Goal: Task Accomplishment & Management: Use online tool/utility

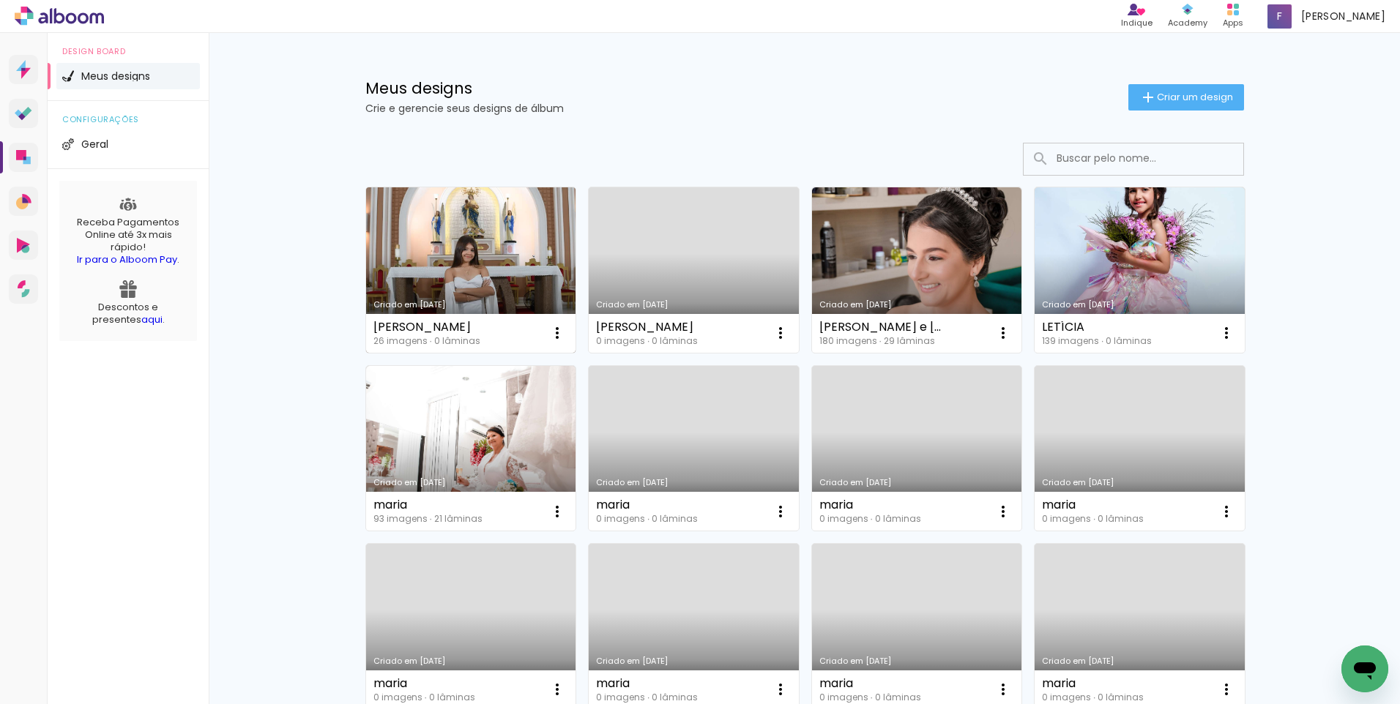
click at [434, 253] on link "Criado em [DATE]" at bounding box center [471, 269] width 210 height 165
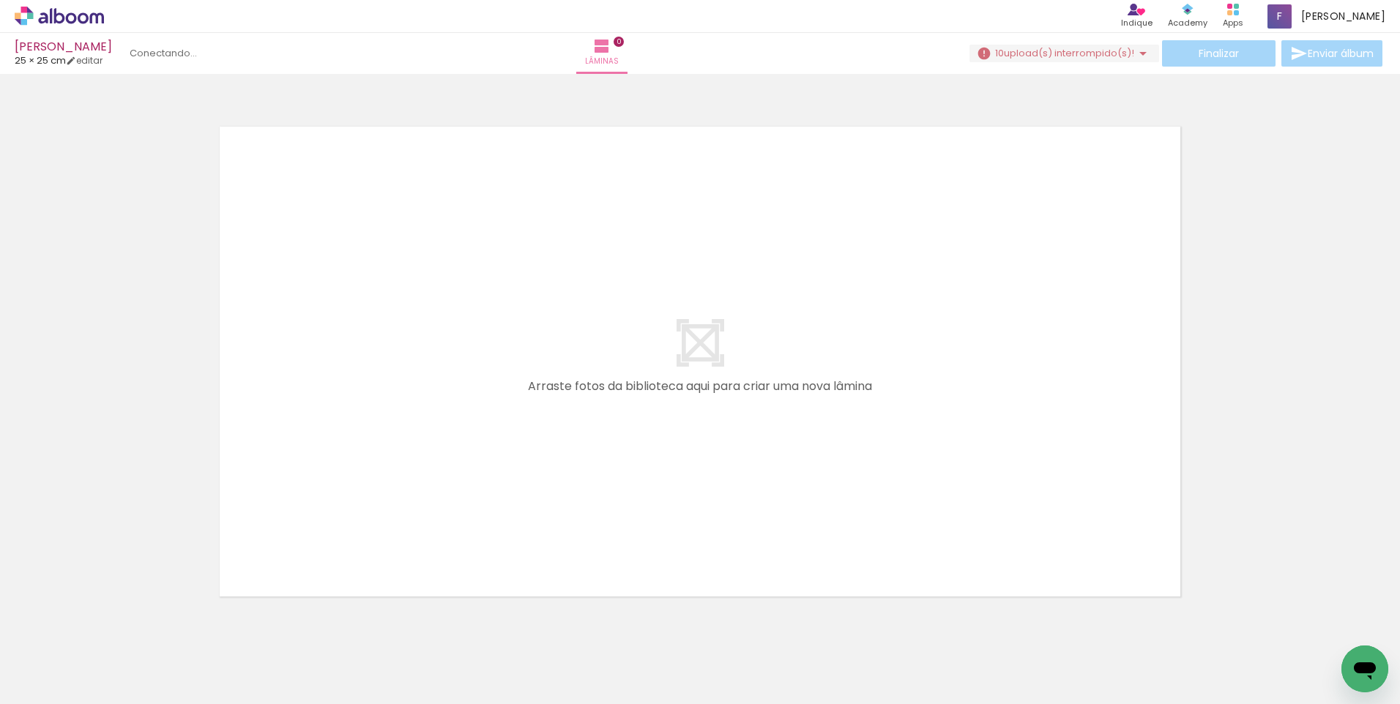
scroll to position [0, 857]
click at [1067, 56] on span "upload(s) interrompido(s)!" at bounding box center [1069, 53] width 130 height 14
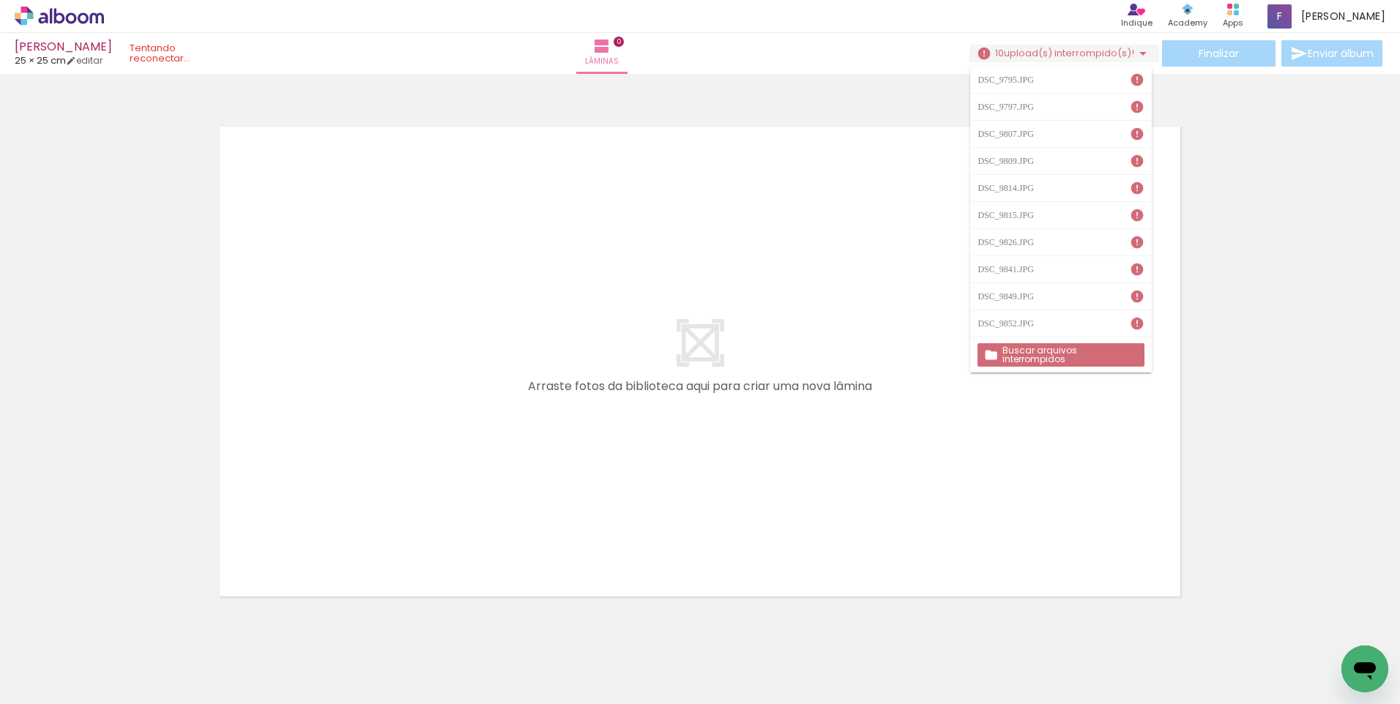
click at [0, 0] on slot "Buscar arquivos interrompidos" at bounding box center [0, 0] width 0 height 0
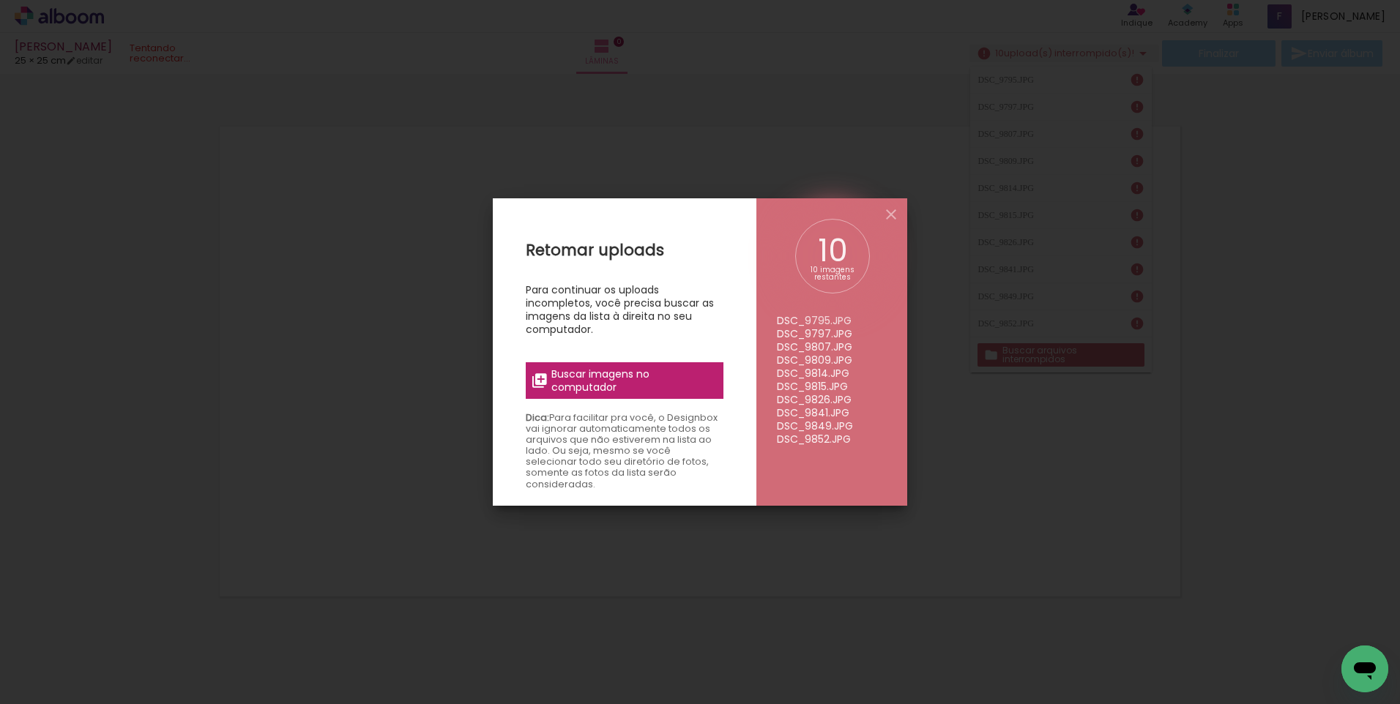
click at [641, 373] on span "Buscar imagens no computador" at bounding box center [632, 381] width 163 height 26
click at [0, 0] on input "file" at bounding box center [0, 0] width 0 height 0
click at [629, 369] on span "Buscar imagens no computador" at bounding box center [632, 381] width 163 height 26
click at [0, 0] on input "file" at bounding box center [0, 0] width 0 height 0
click at [891, 214] on iron-icon at bounding box center [891, 215] width 18 height 18
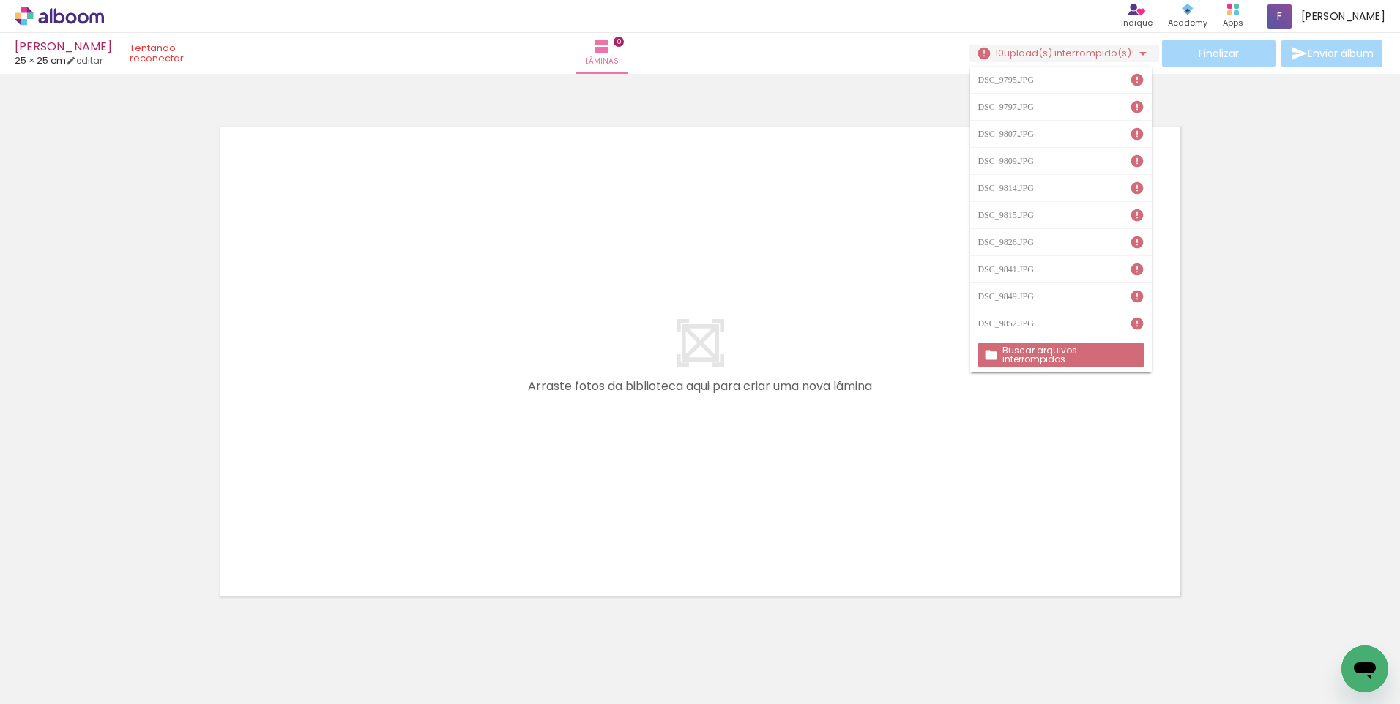
click at [44, 22] on icon at bounding box center [43, 17] width 10 height 11
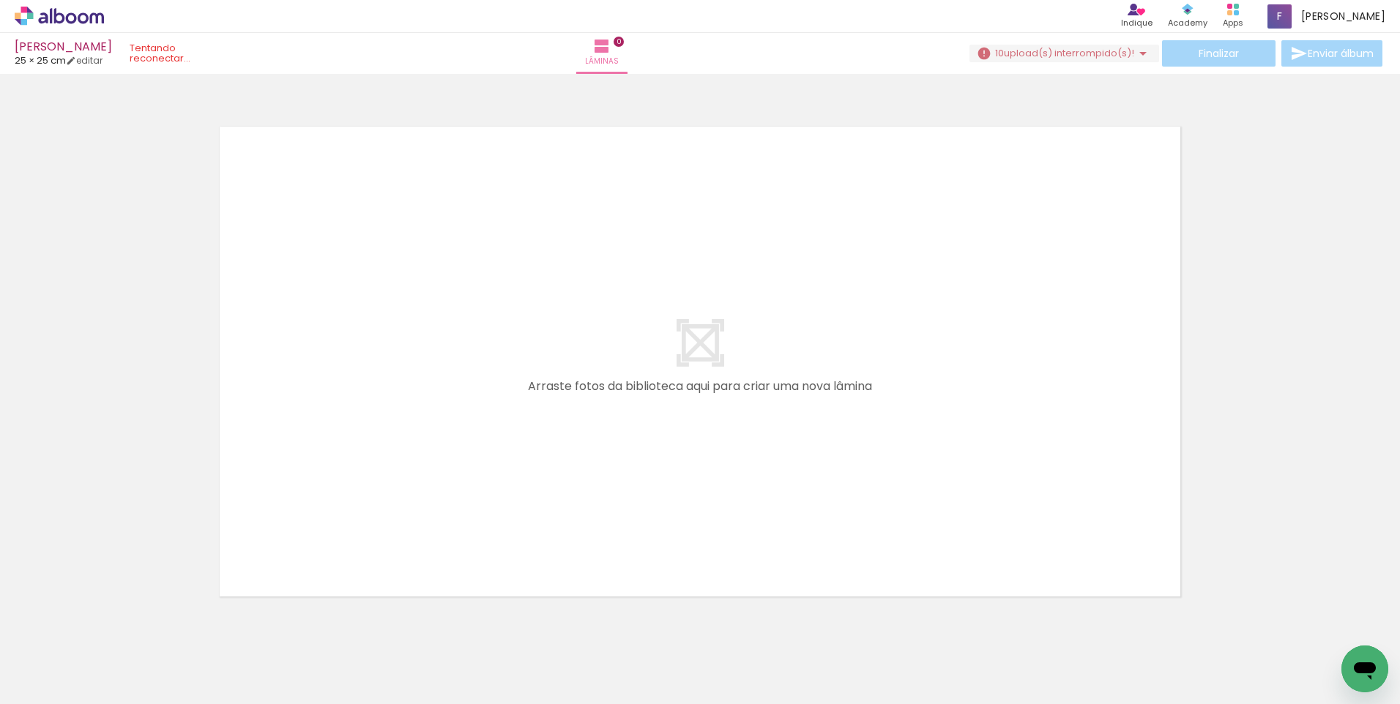
click at [72, 8] on icon at bounding box center [59, 16] width 89 height 19
click at [55, 15] on icon at bounding box center [59, 15] width 11 height 15
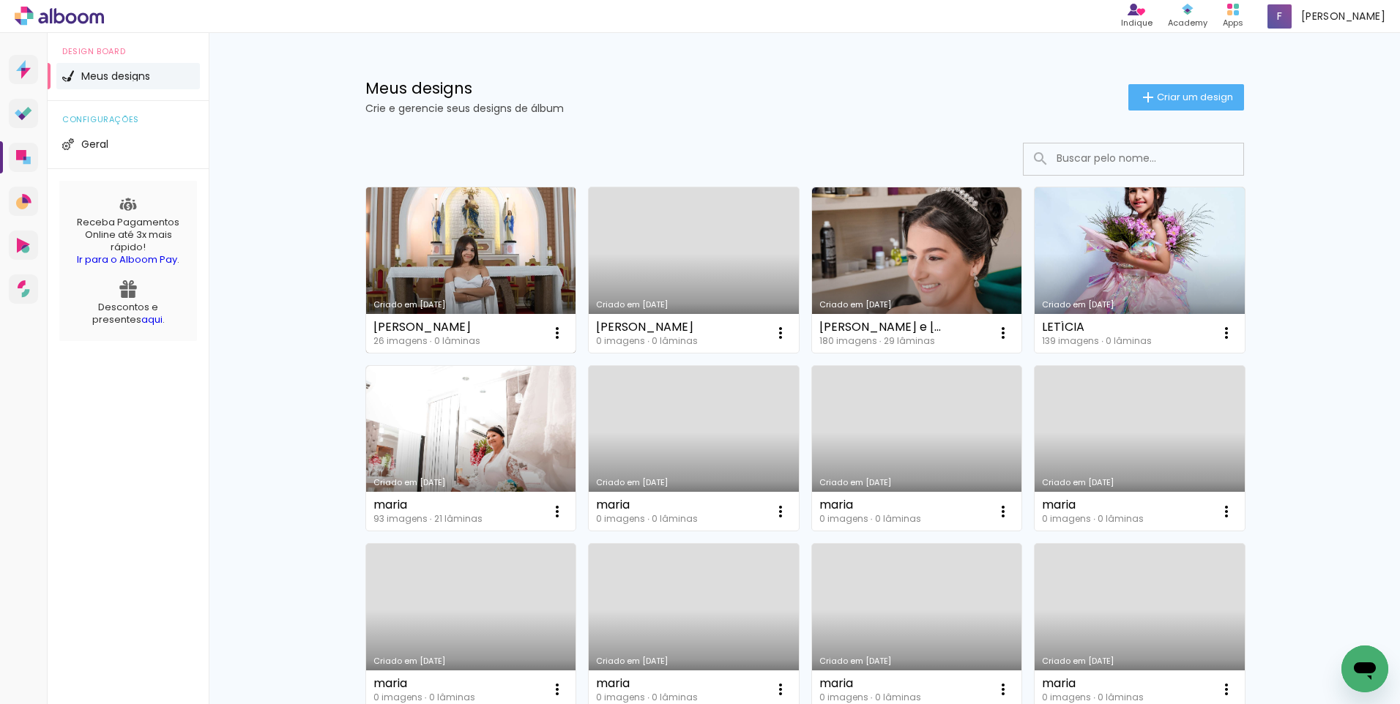
click at [477, 239] on link "Criado em [DATE]" at bounding box center [471, 269] width 210 height 165
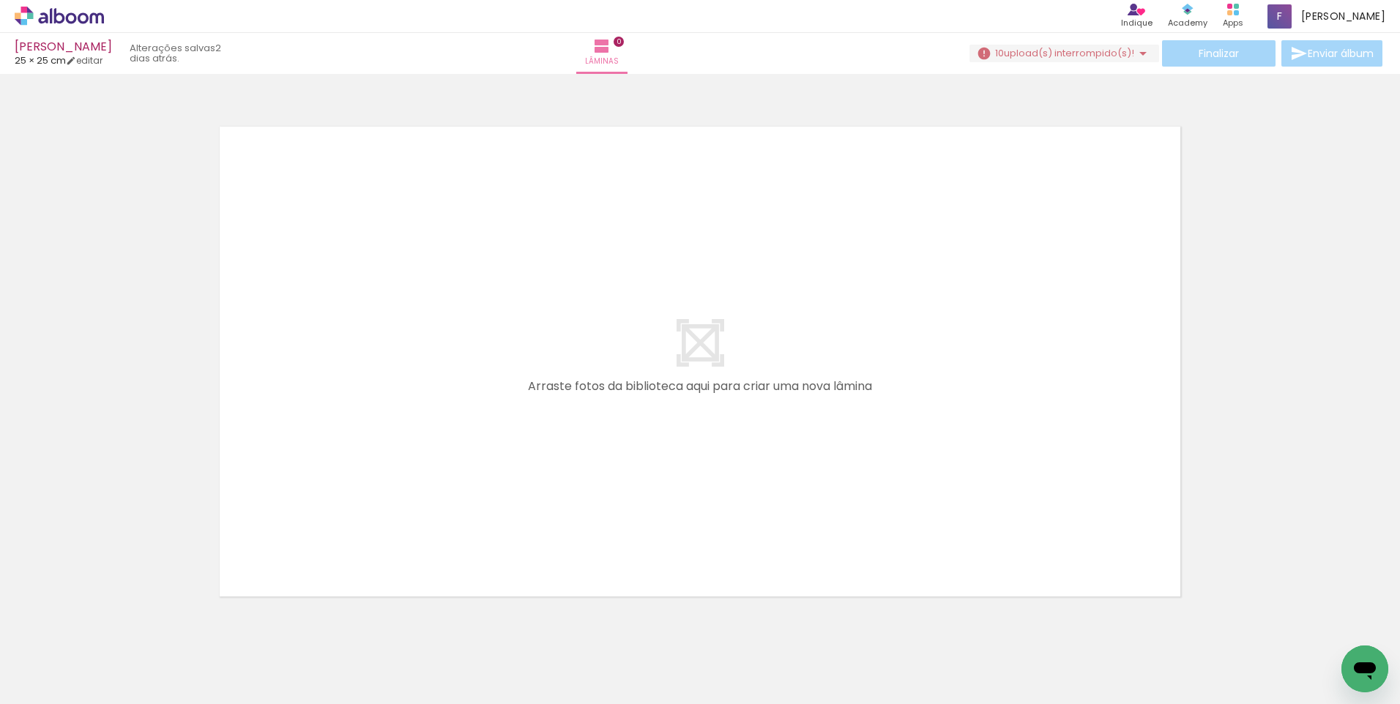
click at [1140, 53] on iron-icon at bounding box center [1143, 54] width 18 height 18
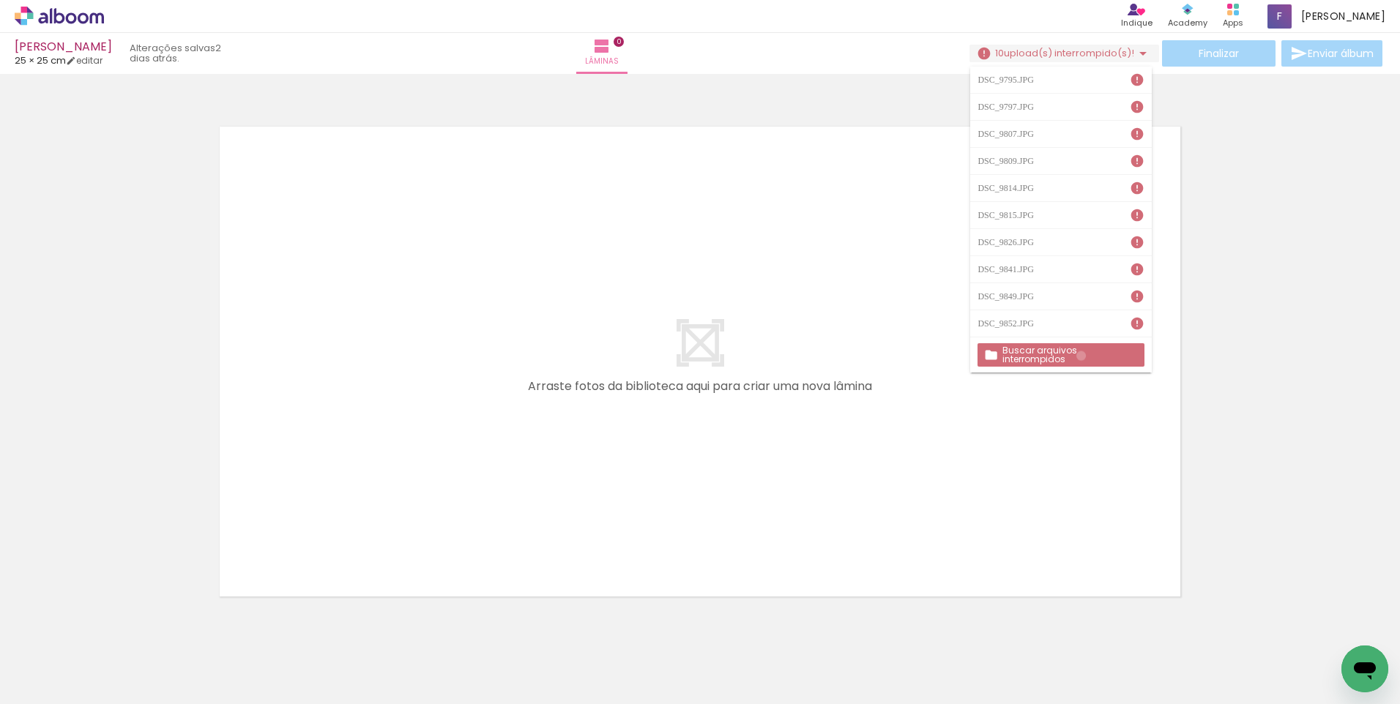
click at [0, 0] on slot "Buscar arquivos interrompidos" at bounding box center [0, 0] width 0 height 0
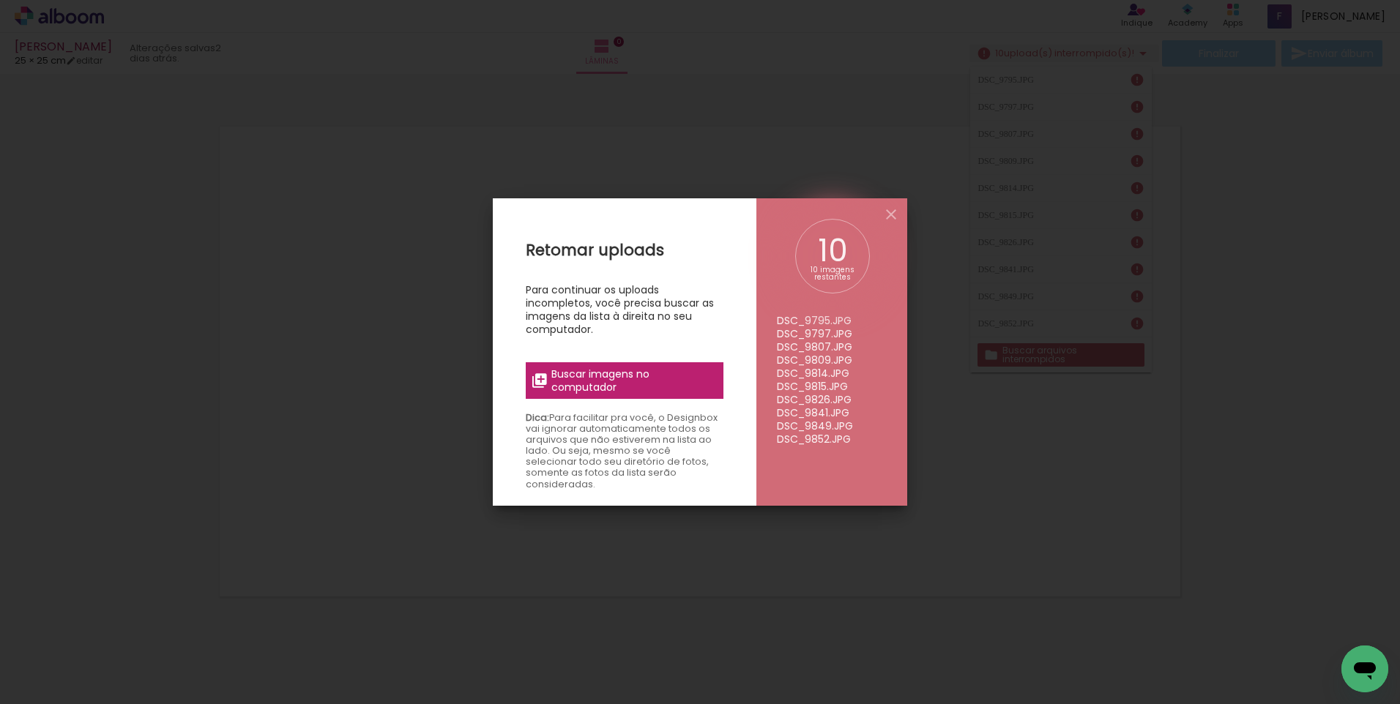
click at [585, 376] on span "Buscar imagens no computador" at bounding box center [632, 381] width 163 height 26
click at [0, 0] on input "file" at bounding box center [0, 0] width 0 height 0
click at [890, 212] on iron-icon at bounding box center [891, 215] width 18 height 18
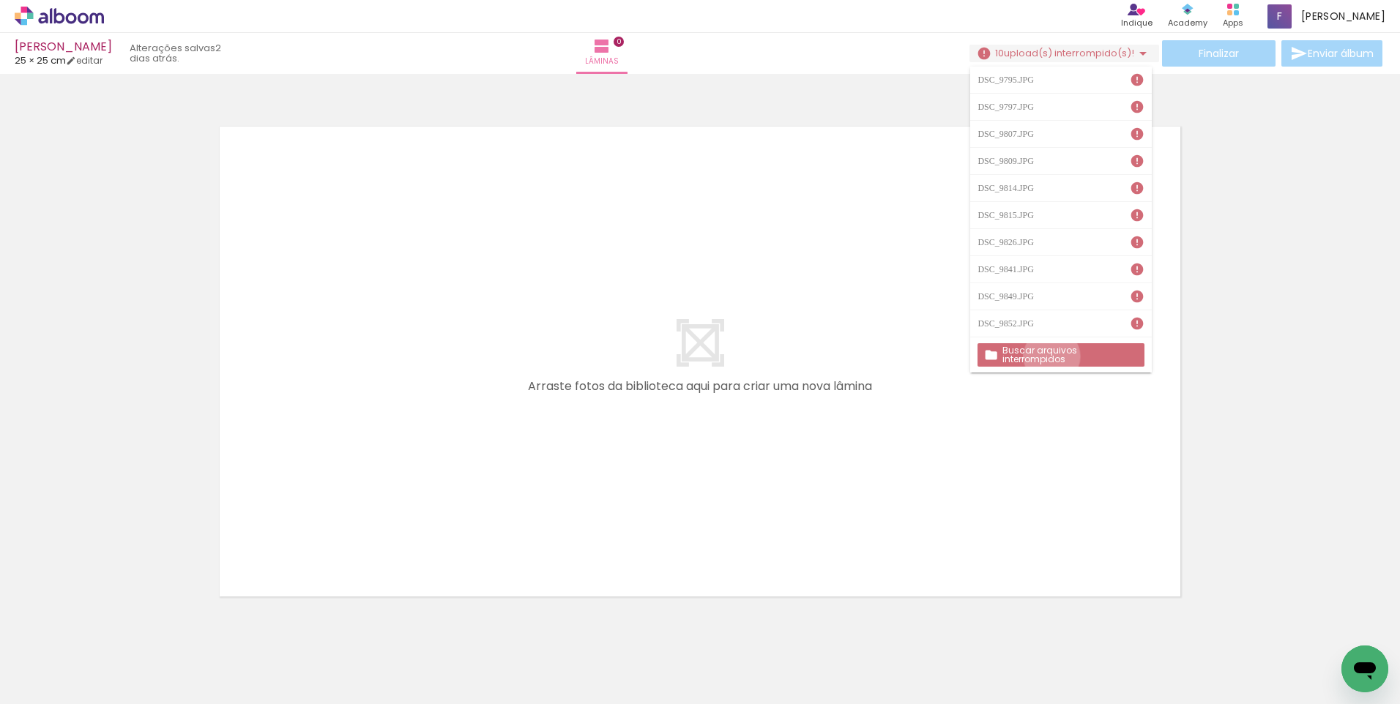
click at [0, 0] on slot "Buscar arquivos interrompidos" at bounding box center [0, 0] width 0 height 0
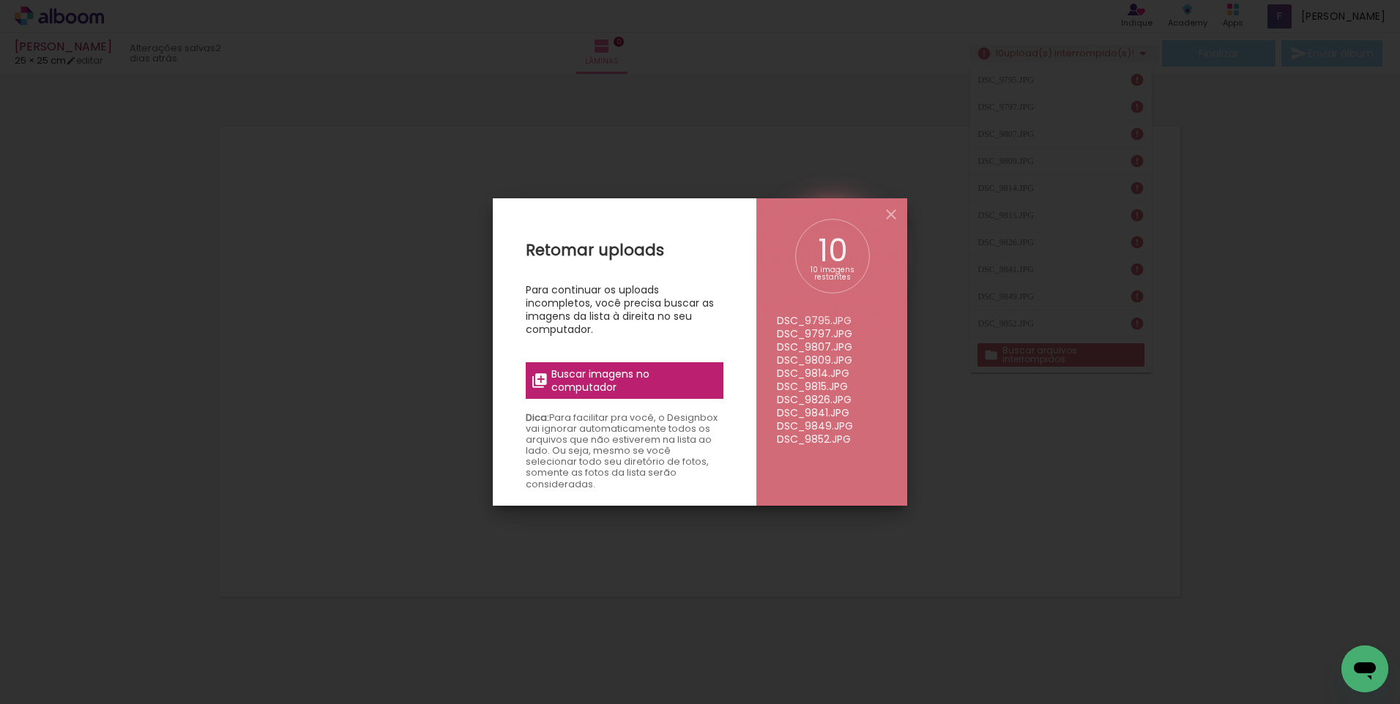
click at [543, 365] on label "Buscar imagens no computador" at bounding box center [625, 380] width 198 height 37
click at [0, 0] on input "file" at bounding box center [0, 0] width 0 height 0
click at [893, 214] on iron-icon at bounding box center [891, 215] width 18 height 18
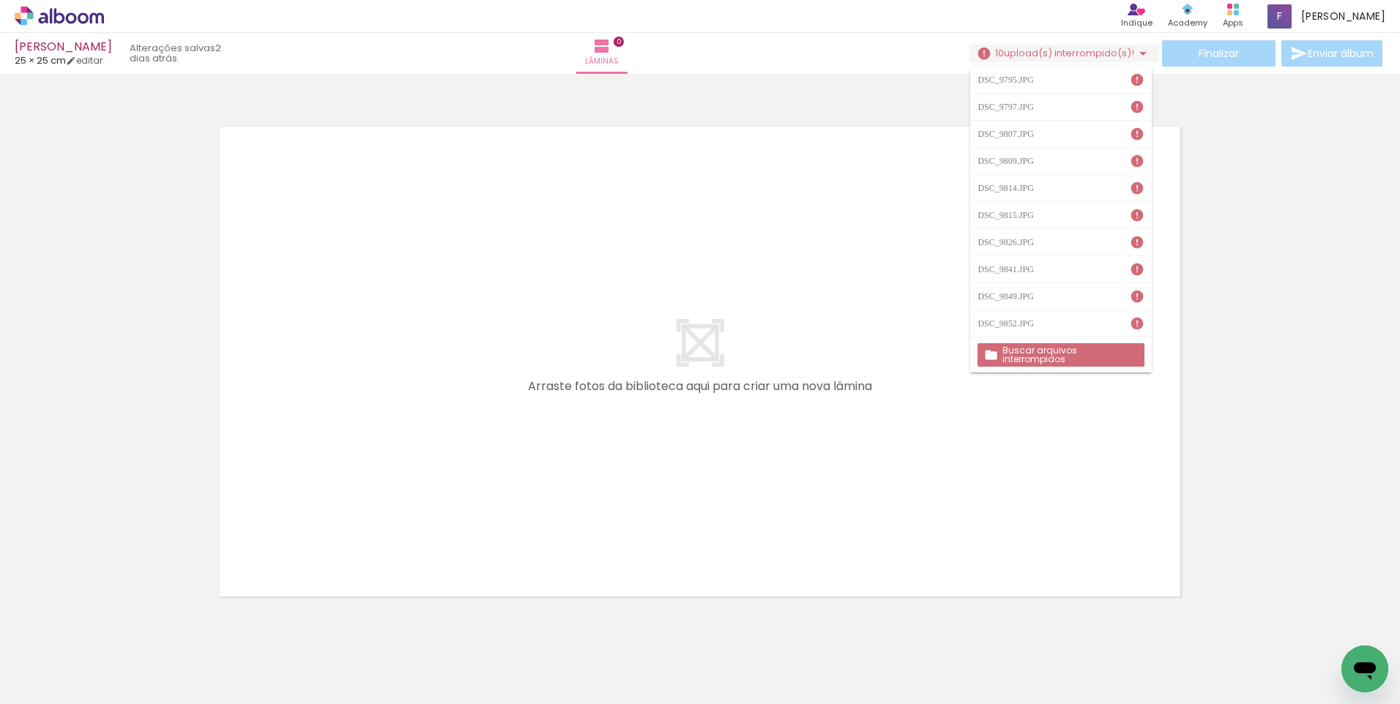
click at [59, 10] on icon at bounding box center [59, 16] width 89 height 19
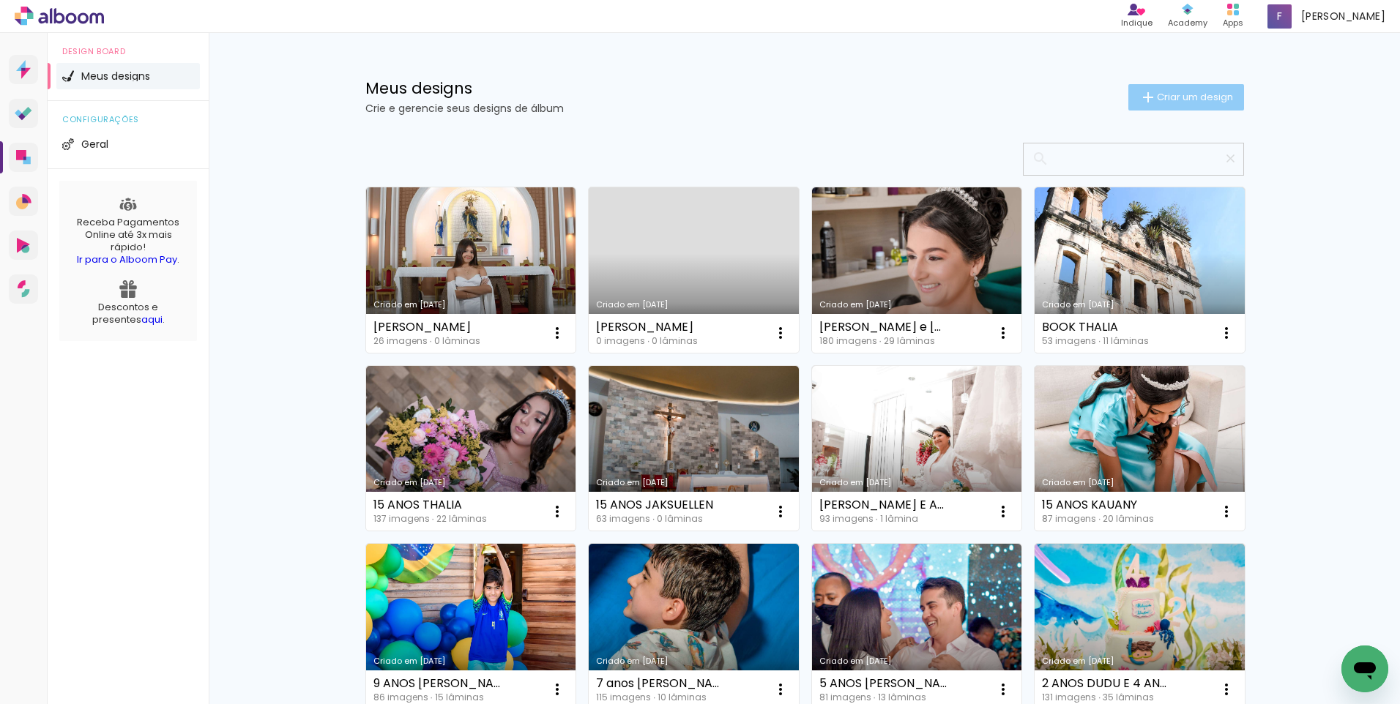
click at [1213, 98] on span "Criar um design" at bounding box center [1195, 97] width 76 height 10
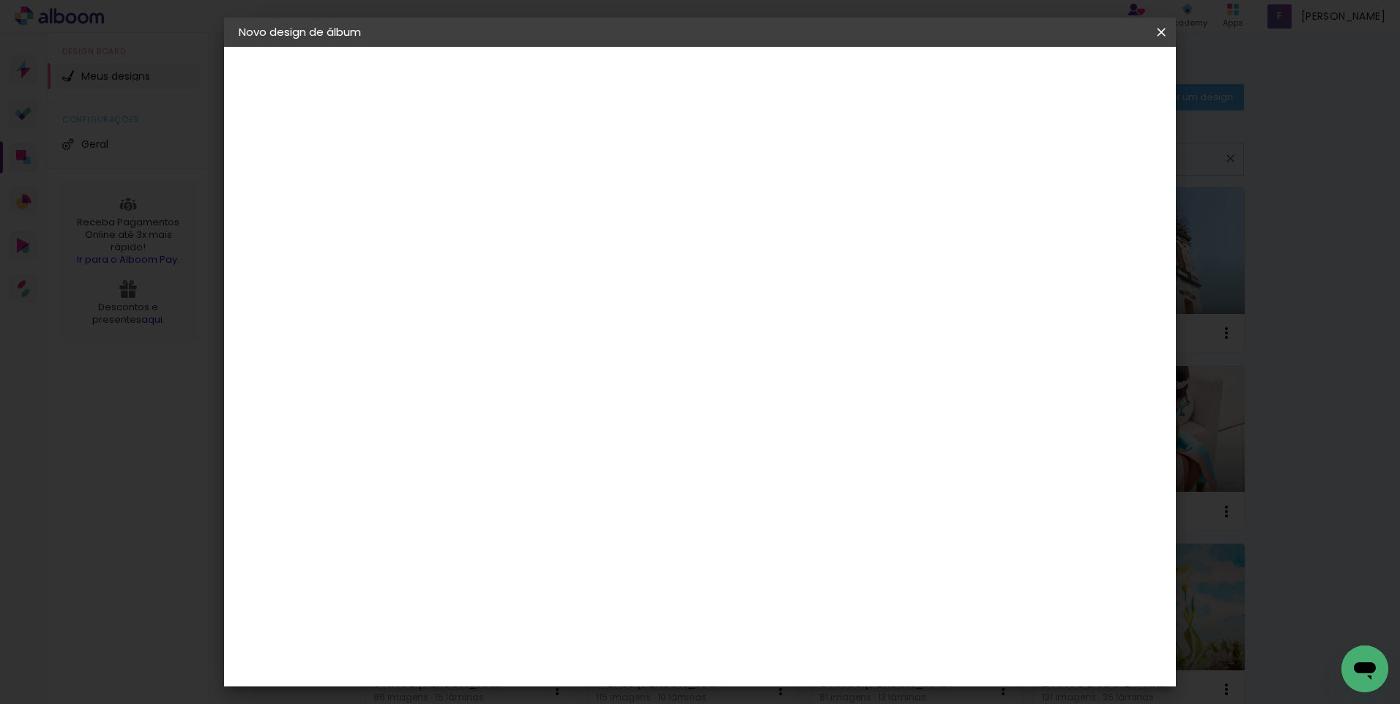
click at [0, 0] on div at bounding box center [0, 0] width 0 height 0
click at [478, 191] on input at bounding box center [478, 196] width 0 height 23
click at [478, 192] on input at bounding box center [478, 196] width 0 height 23
click at [478, 196] on input at bounding box center [478, 196] width 0 height 23
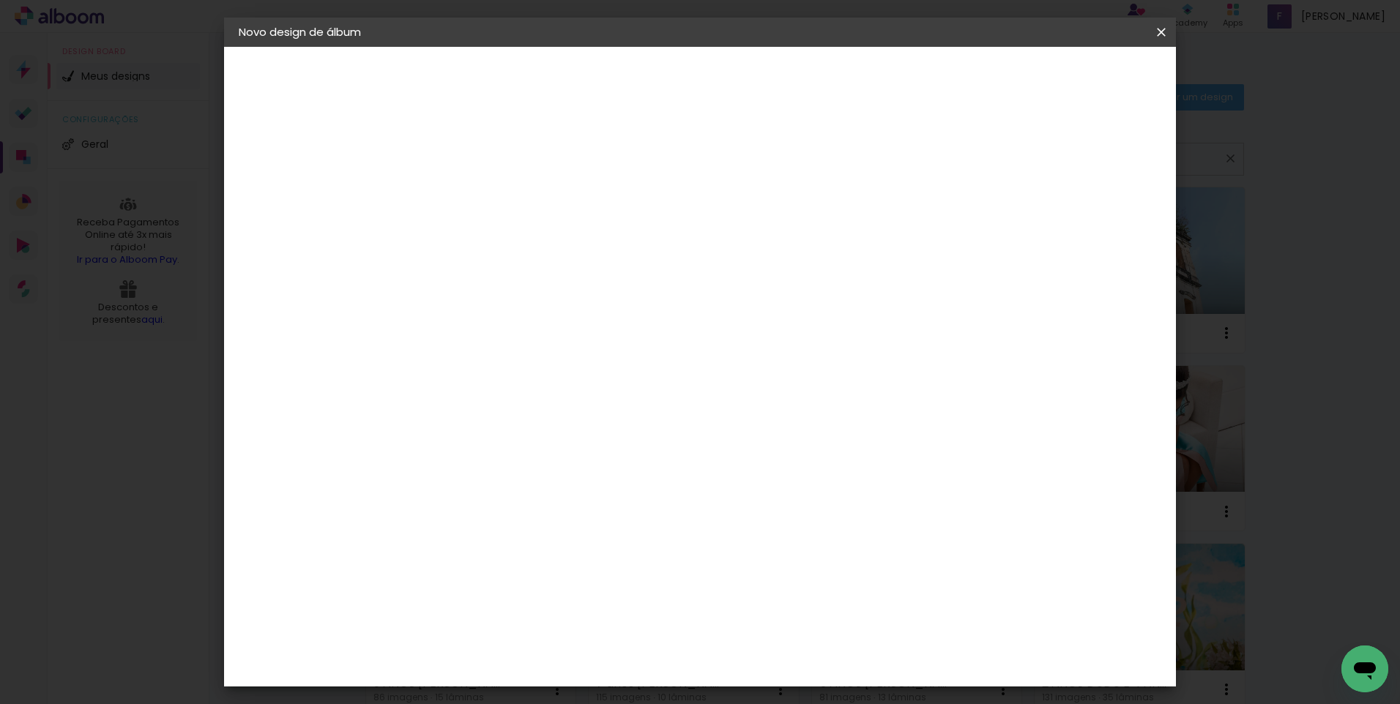
click at [478, 198] on input at bounding box center [478, 196] width 0 height 23
type input "aaaa"
type paper-input "aaaa"
click at [0, 0] on slot "Avançar" at bounding box center [0, 0] width 0 height 0
click at [0, 0] on slot "Tamanho Livre" at bounding box center [0, 0] width 0 height 0
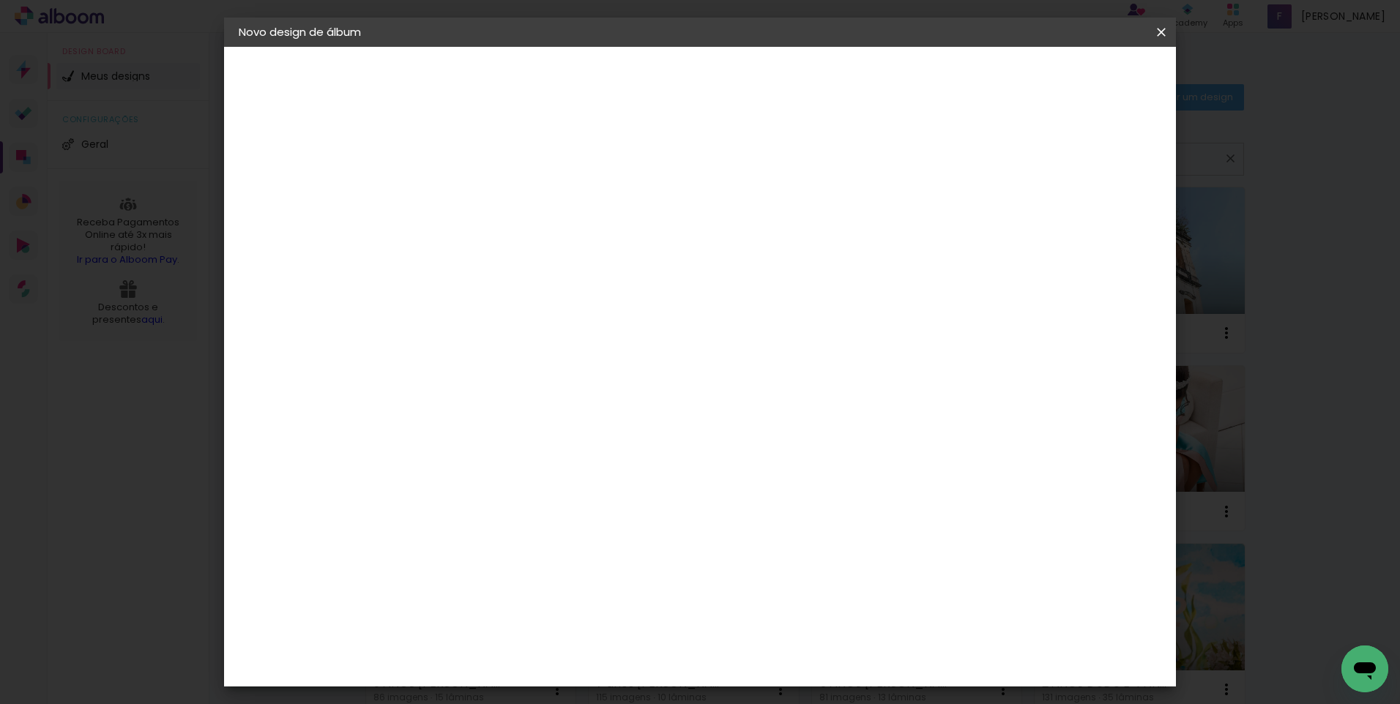
click at [0, 0] on slot "Avançar" at bounding box center [0, 0] width 0 height 0
drag, startPoint x: 448, startPoint y: 412, endPoint x: 399, endPoint y: 401, distance: 50.3
click at [398, 47] on quentale-album-spec "Iniciar design Iniciar design" at bounding box center [700, 47] width 952 height 0
type input "3"
type input "25,4"
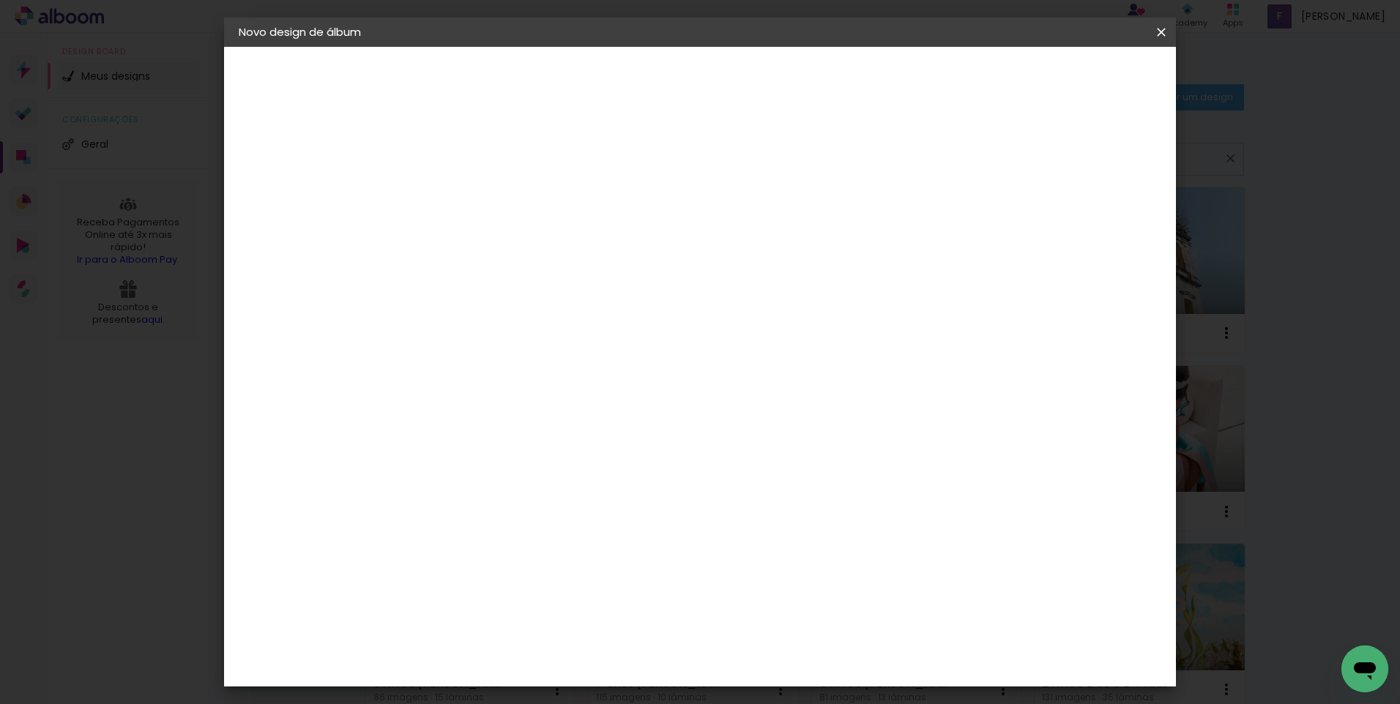
type paper-input "25,4"
drag, startPoint x: 797, startPoint y: 568, endPoint x: 778, endPoint y: 572, distance: 18.7
click at [778, 572] on input "60" at bounding box center [781, 567] width 38 height 22
type input "50,8"
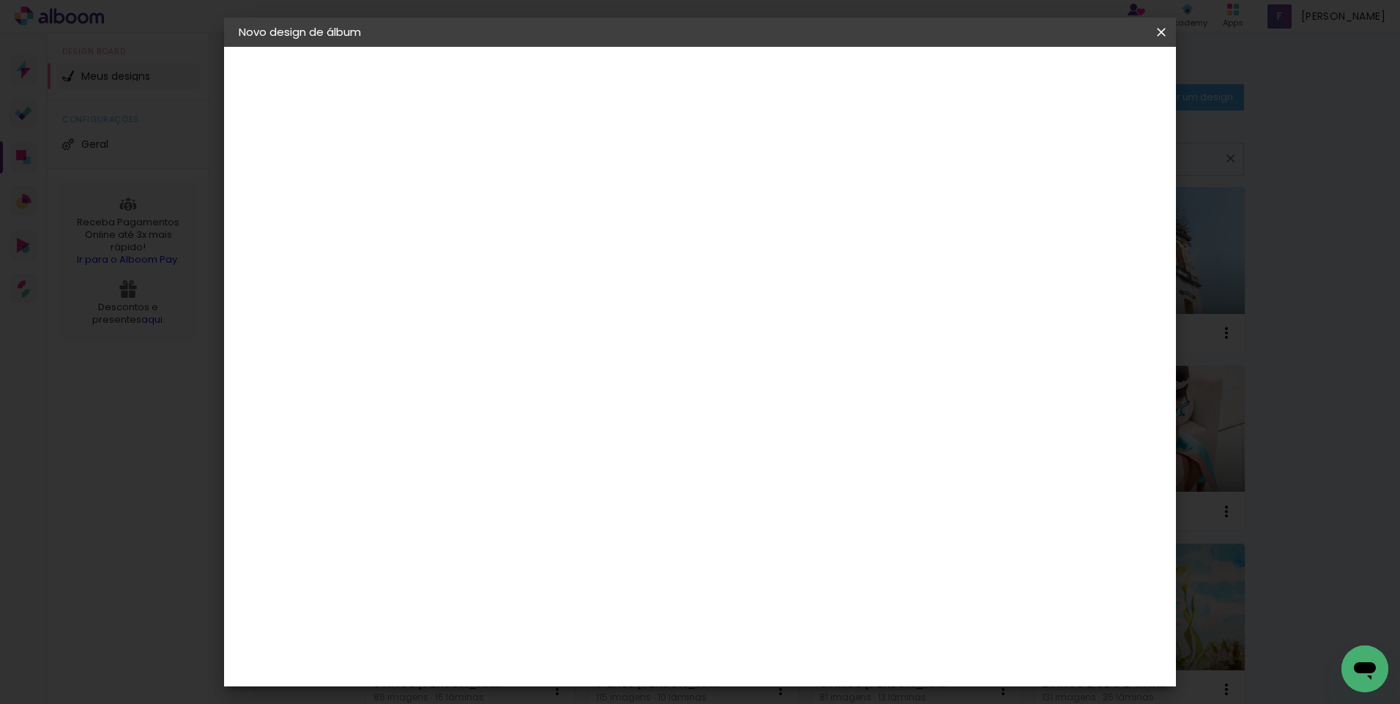
type paper-input "50,8"
click at [1085, 75] on paper-button "Iniciar design" at bounding box center [1037, 77] width 96 height 25
click at [1070, 75] on span "Iniciar design" at bounding box center [1036, 77] width 67 height 10
click at [1070, 78] on span "Iniciar design" at bounding box center [1036, 77] width 67 height 10
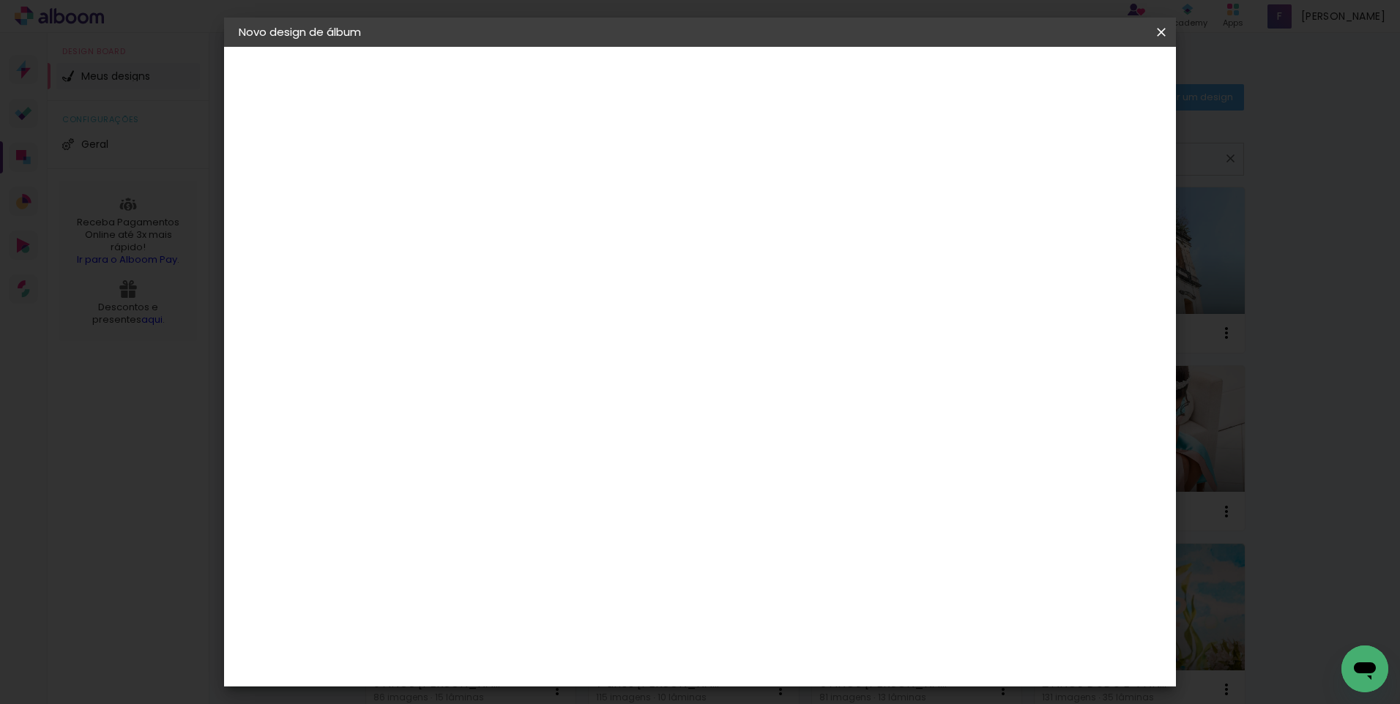
click at [1085, 69] on paper-button "Iniciar design" at bounding box center [1037, 77] width 96 height 25
click at [1070, 75] on span "Iniciar design" at bounding box center [1036, 77] width 67 height 10
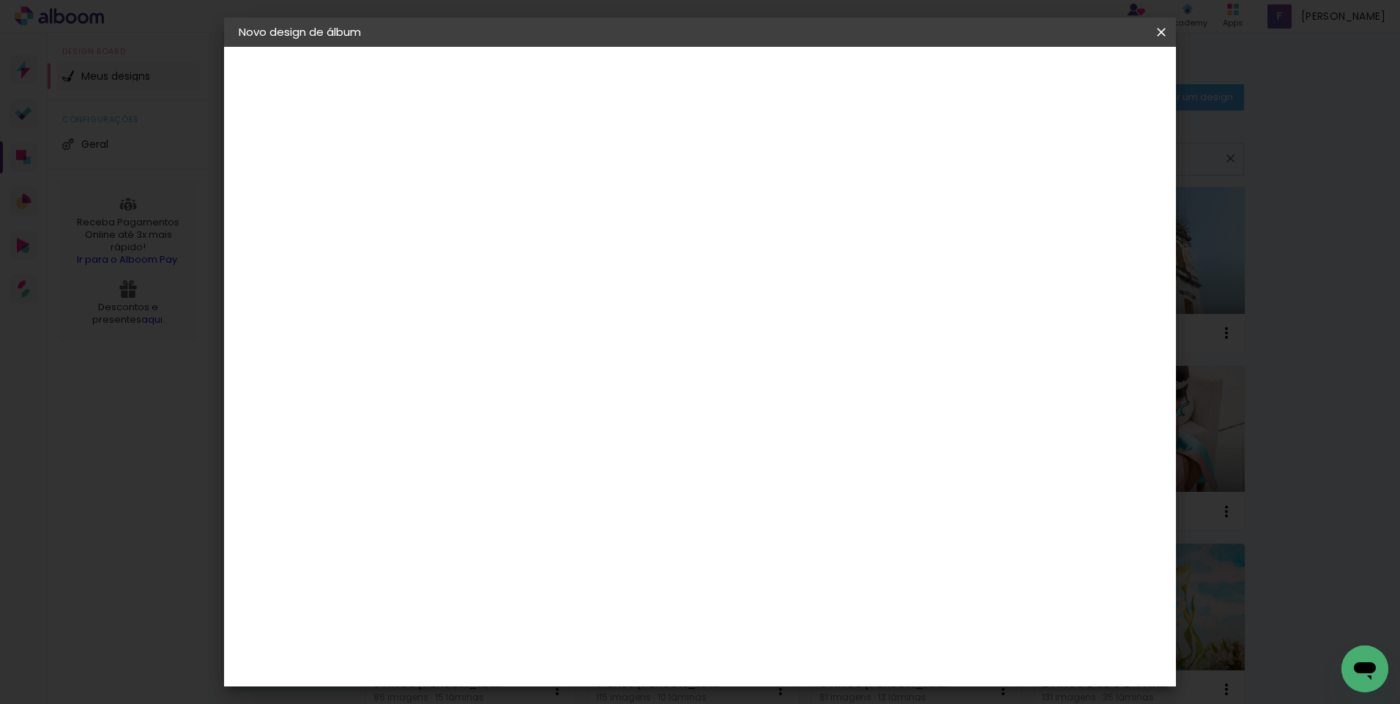
click at [1070, 75] on span "Iniciar design" at bounding box center [1036, 77] width 67 height 10
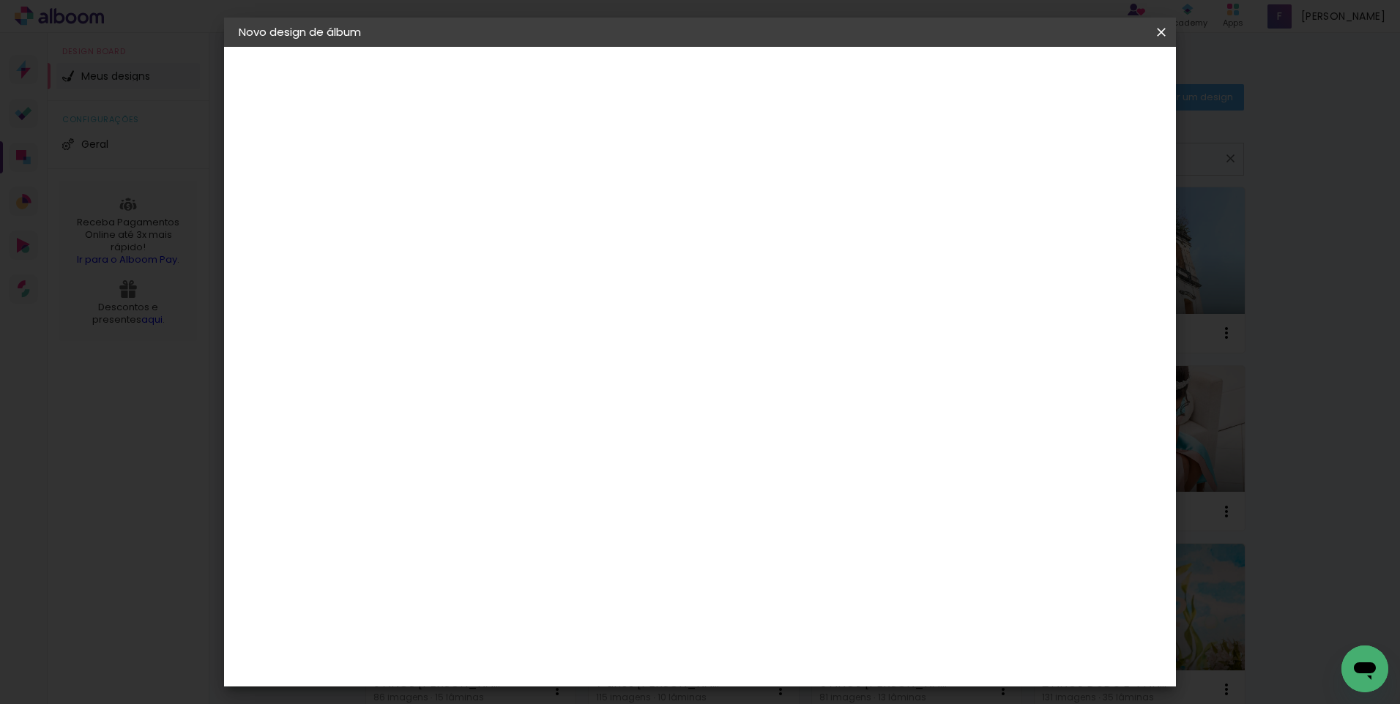
click at [1070, 75] on span "Iniciar design" at bounding box center [1036, 77] width 67 height 10
click at [1070, 78] on span "Iniciar design" at bounding box center [1036, 77] width 67 height 10
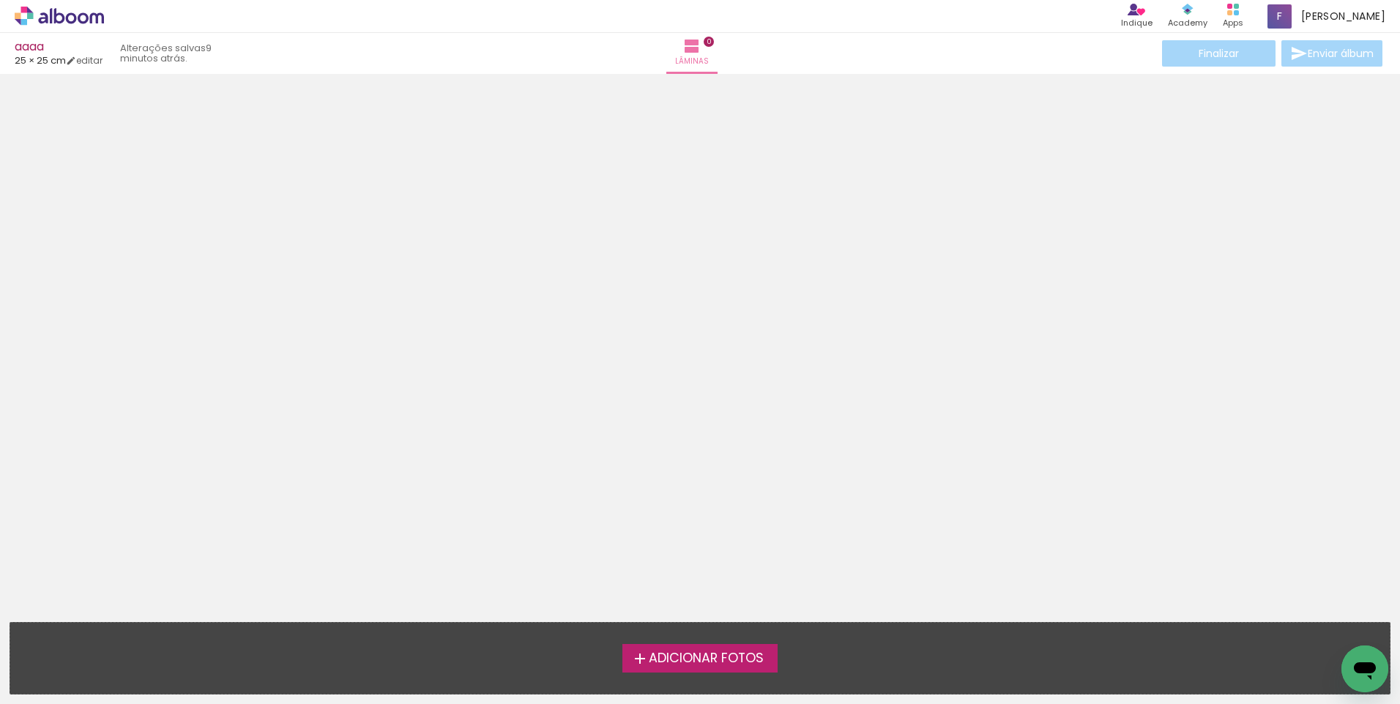
click at [658, 660] on span "Adicionar Fotos" at bounding box center [706, 658] width 115 height 13
click at [0, 0] on input "file" at bounding box center [0, 0] width 0 height 0
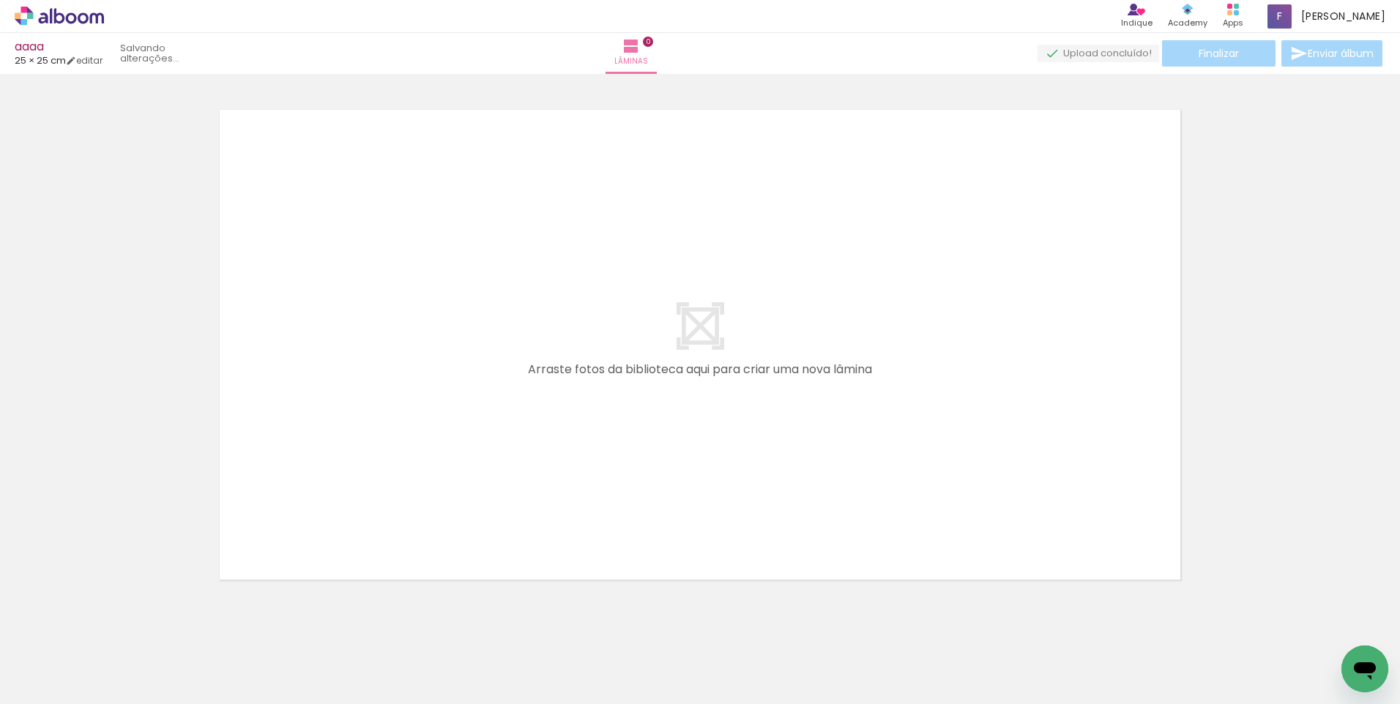
scroll to position [18, 0]
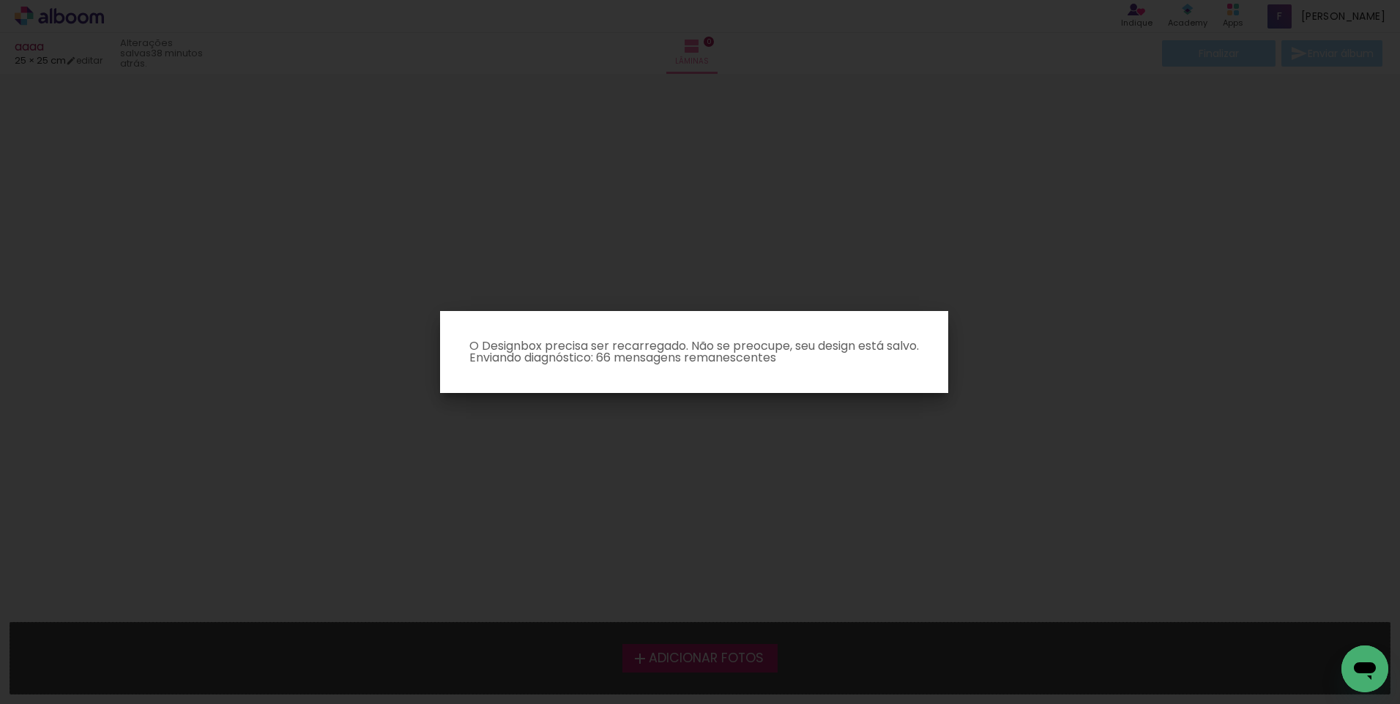
click at [972, 552] on iron-overlay-backdrop at bounding box center [700, 352] width 1400 height 704
click at [904, 576] on iron-overlay-backdrop at bounding box center [700, 352] width 1400 height 704
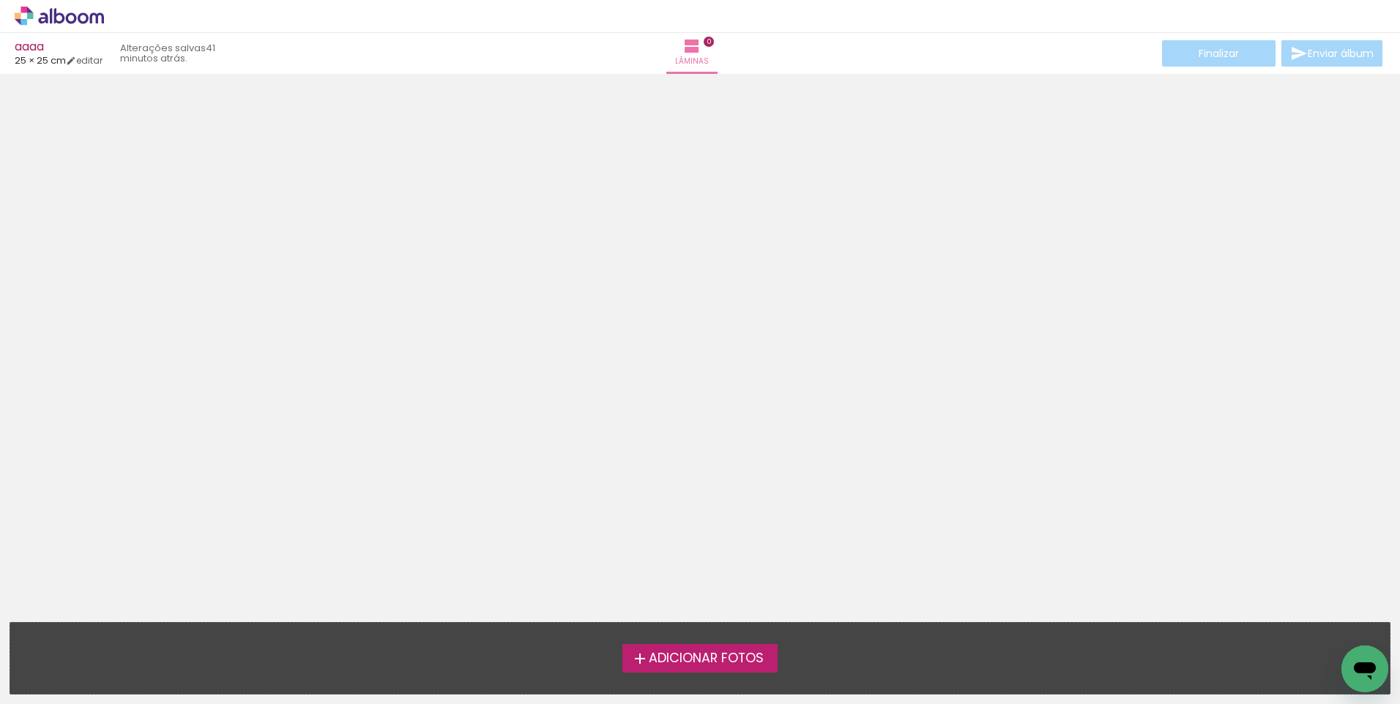
click at [714, 654] on span "Adicionar Fotos" at bounding box center [706, 658] width 115 height 13
click at [0, 0] on input "file" at bounding box center [0, 0] width 0 height 0
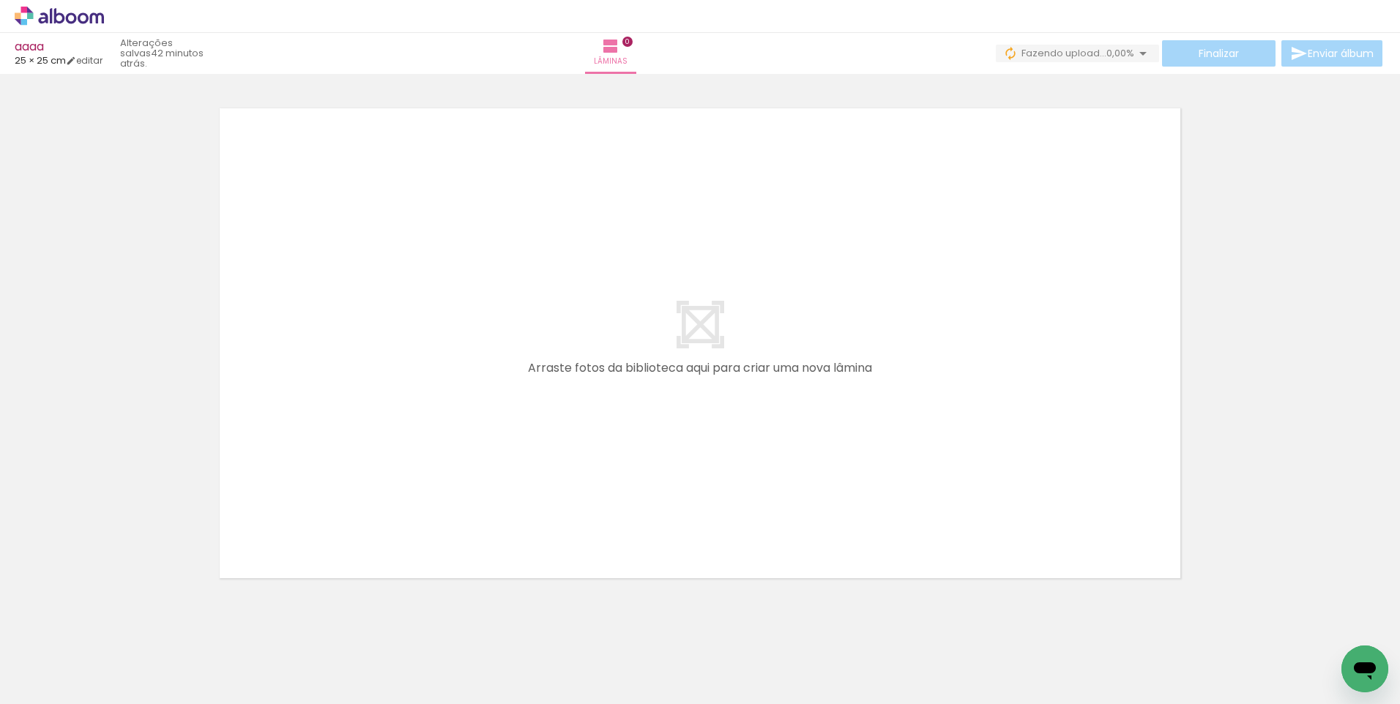
click at [1325, 193] on div at bounding box center [700, 325] width 1400 height 528
click at [42, 686] on span "Adicionar Fotos" at bounding box center [52, 685] width 44 height 16
click at [0, 0] on input "file" at bounding box center [0, 0] width 0 height 0
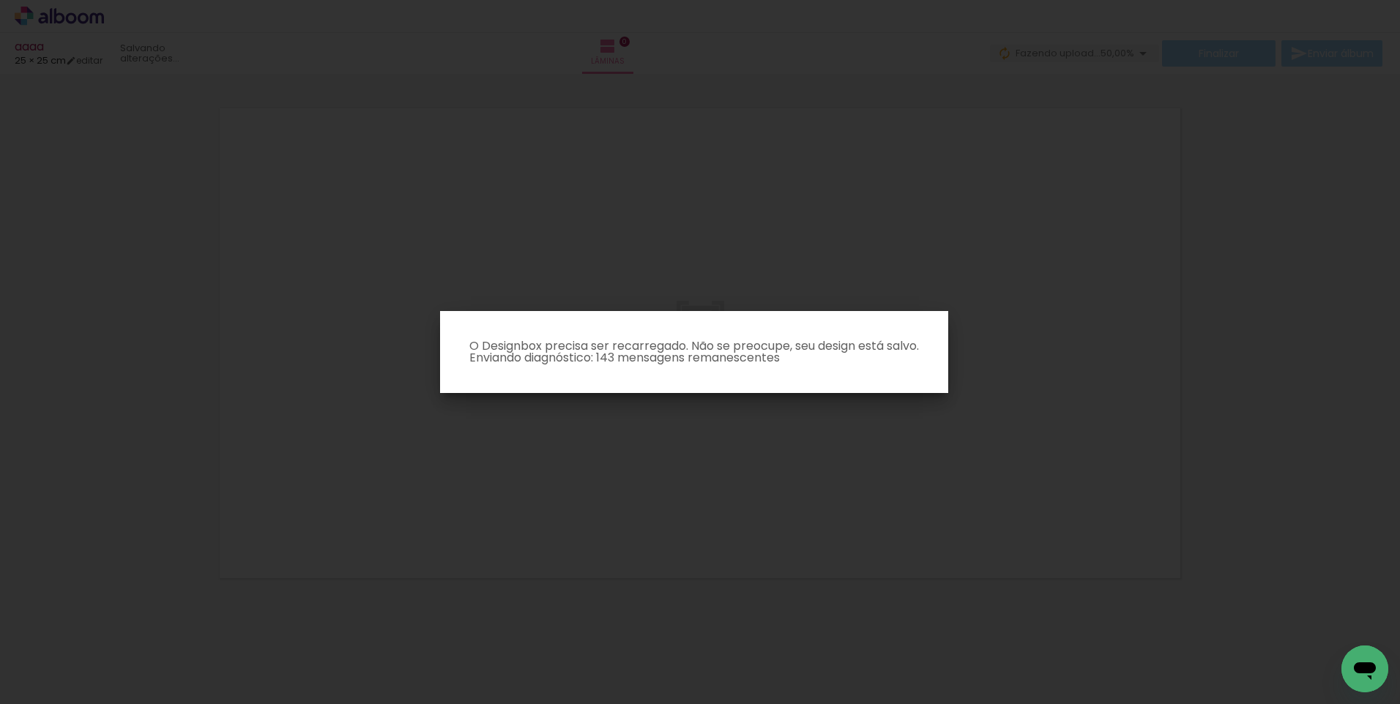
click at [922, 176] on iron-overlay-backdrop at bounding box center [700, 352] width 1400 height 704
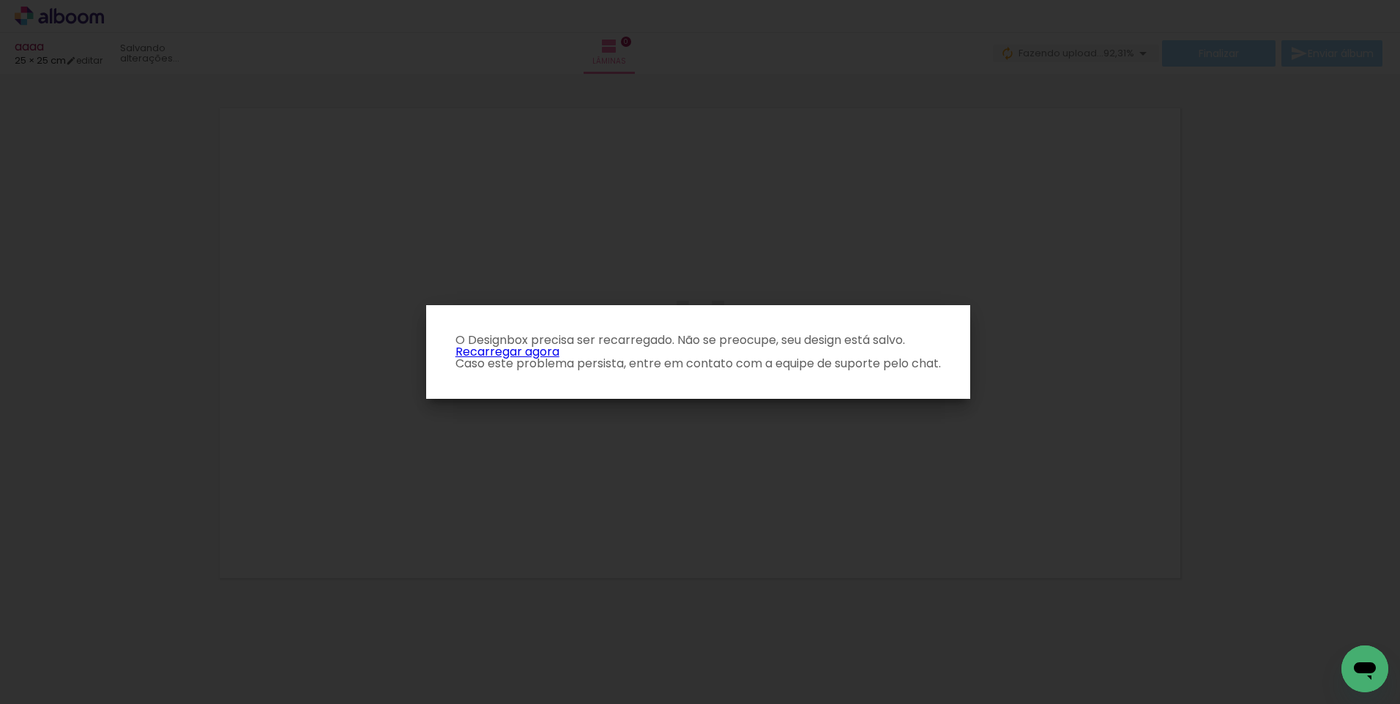
click at [532, 351] on link "Recarregar agora" at bounding box center [507, 351] width 104 height 17
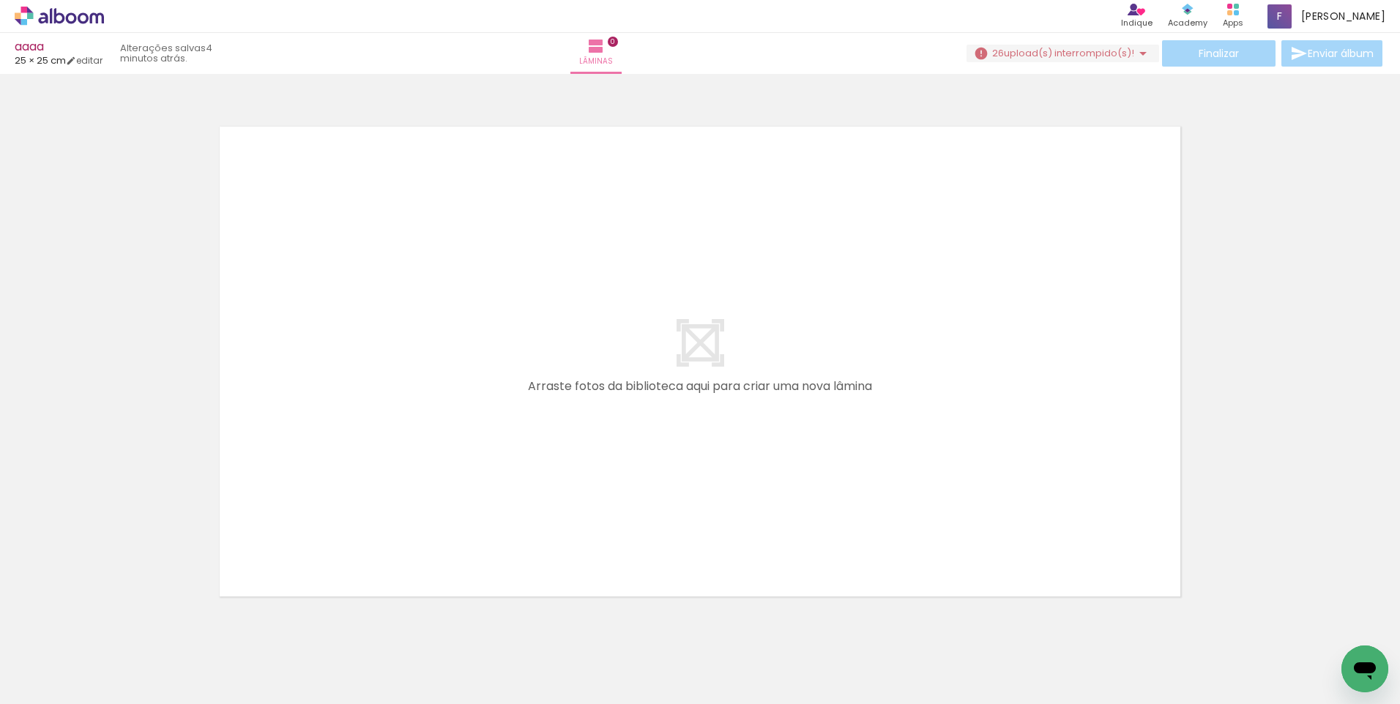
scroll to position [0, 857]
click at [52, 677] on span "Adicionar Fotos" at bounding box center [52, 685] width 44 height 16
click at [0, 0] on input "file" at bounding box center [0, 0] width 0 height 0
click at [1349, 363] on div at bounding box center [700, 343] width 1400 height 528
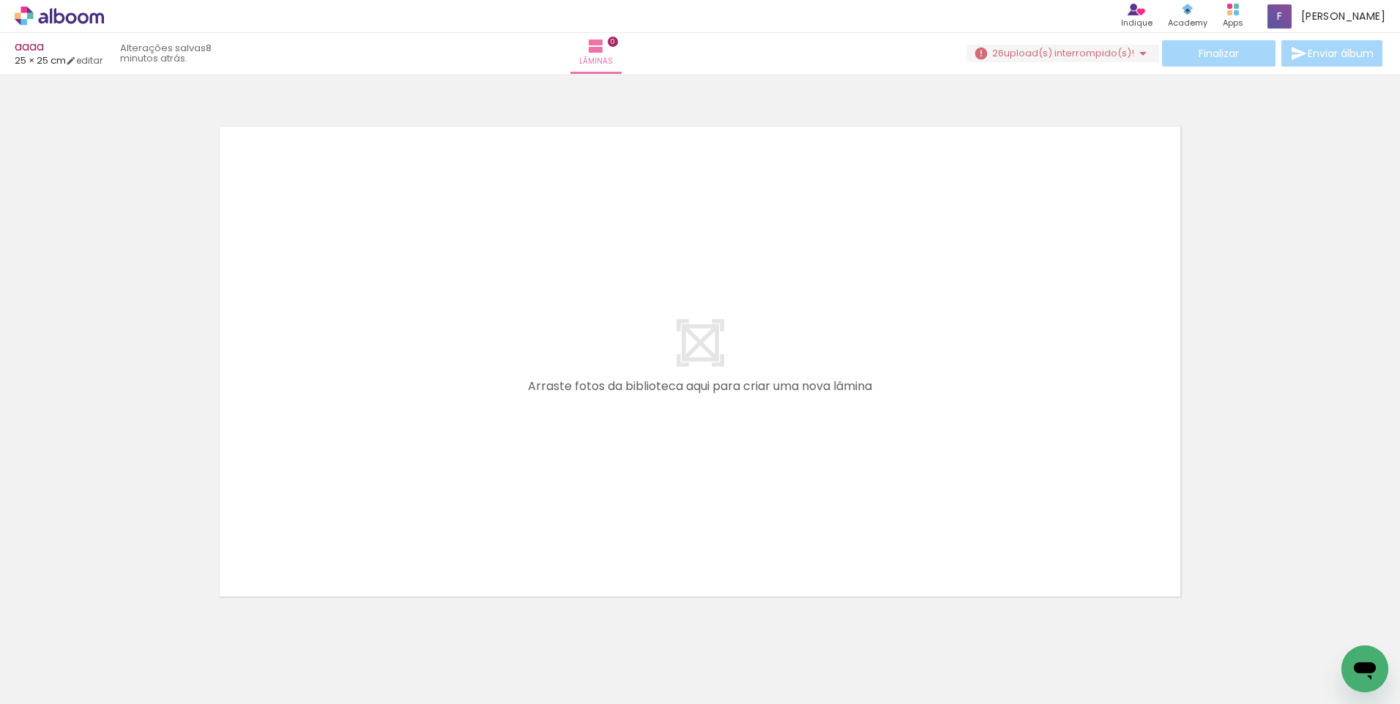
scroll to position [0, 365]
click at [1039, 57] on span "upload(s) interrompido(s)!" at bounding box center [1069, 53] width 130 height 14
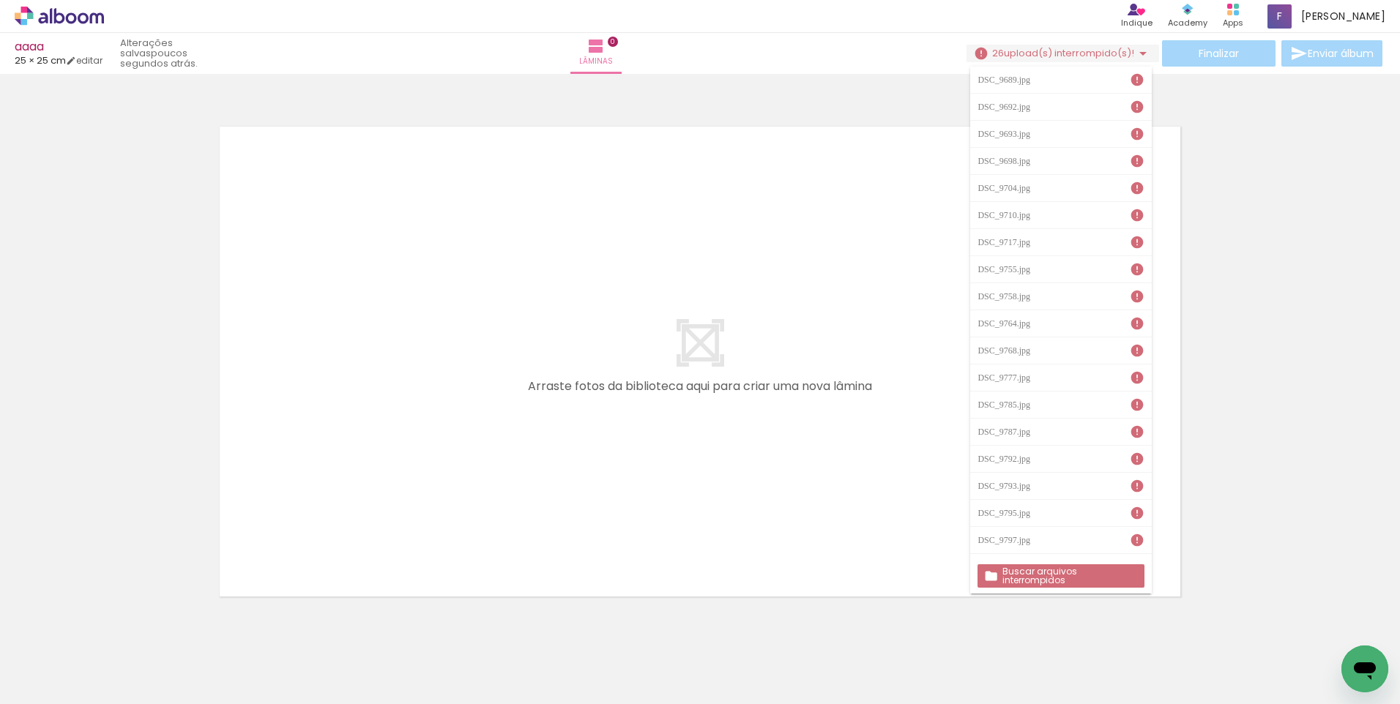
click at [0, 0] on slot "Buscar arquivos interrompidos" at bounding box center [0, 0] width 0 height 0
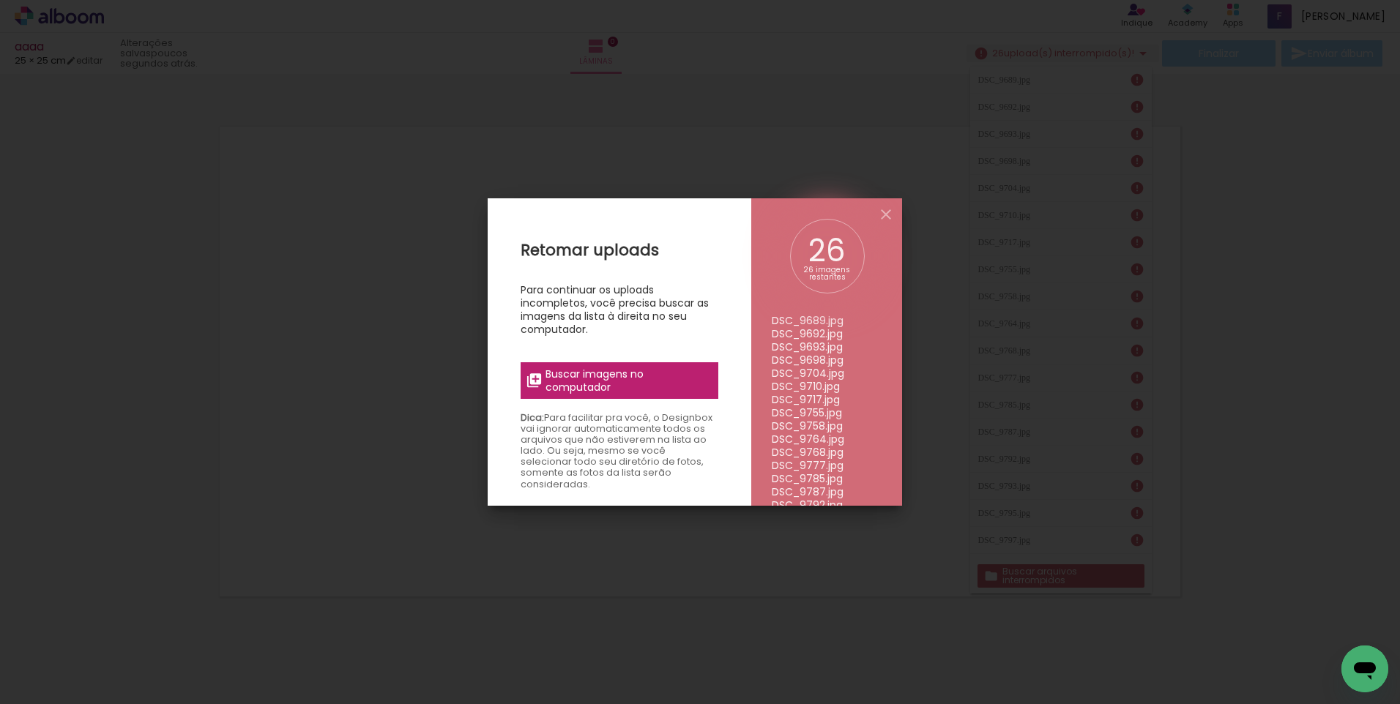
click at [587, 373] on span "Buscar imagens no computador" at bounding box center [627, 381] width 163 height 26
click at [0, 0] on input "file" at bounding box center [0, 0] width 0 height 0
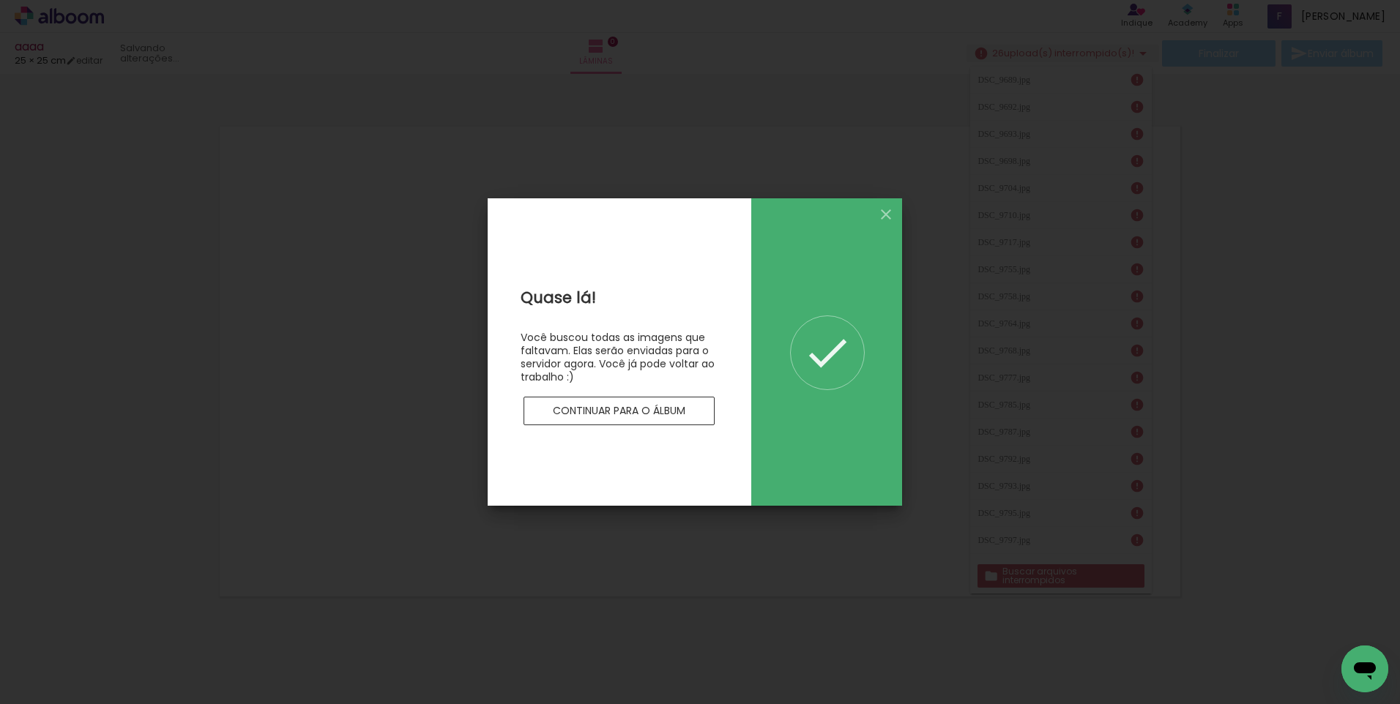
scroll to position [0, 0]
click at [0, 0] on slot "Continuar para o álbum" at bounding box center [0, 0] width 0 height 0
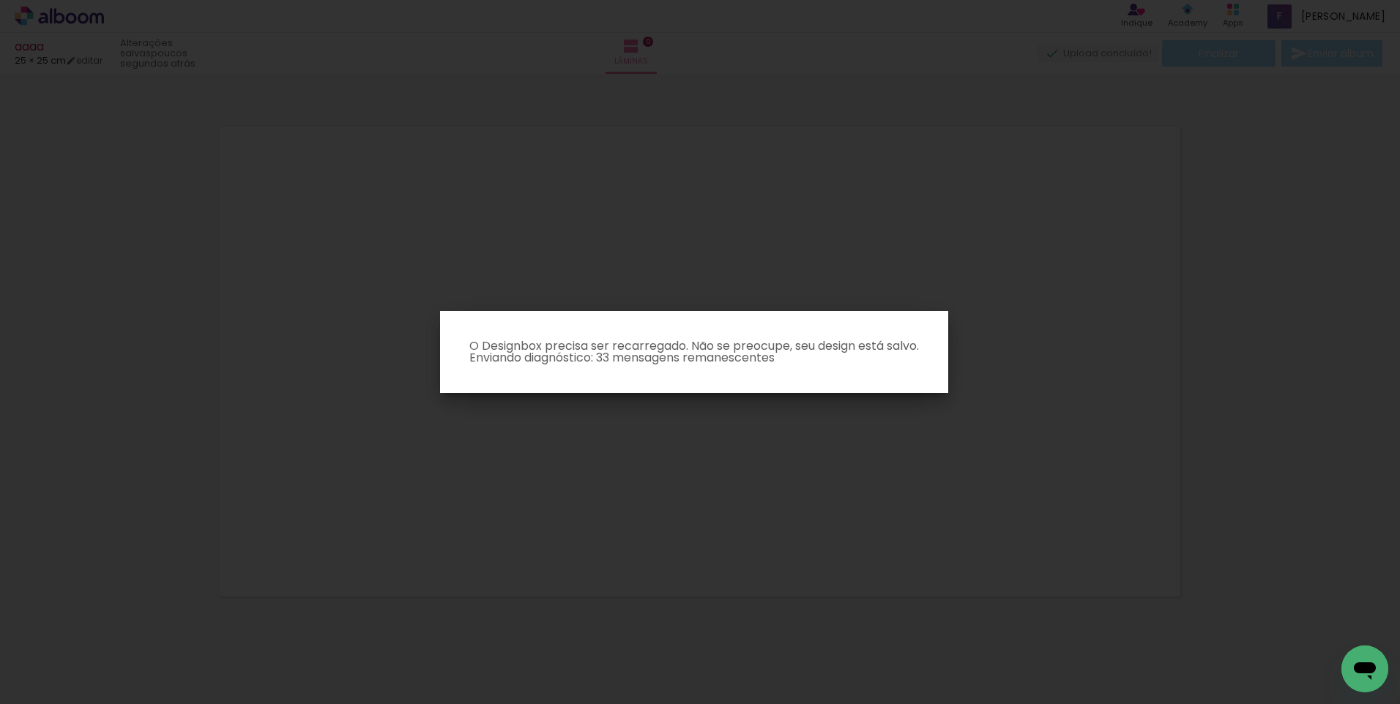
click at [1102, 351] on iron-overlay-backdrop at bounding box center [700, 352] width 1400 height 704
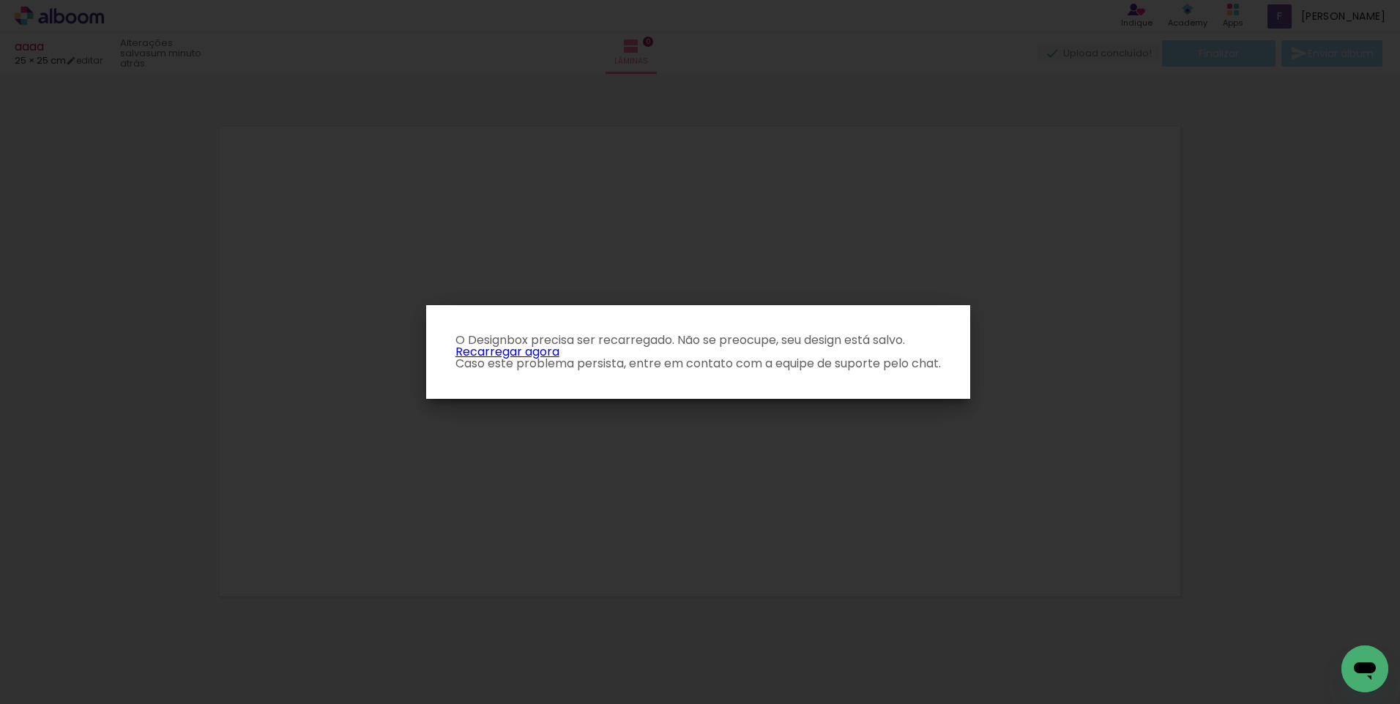
click at [547, 351] on link "Recarregar agora" at bounding box center [507, 351] width 104 height 17
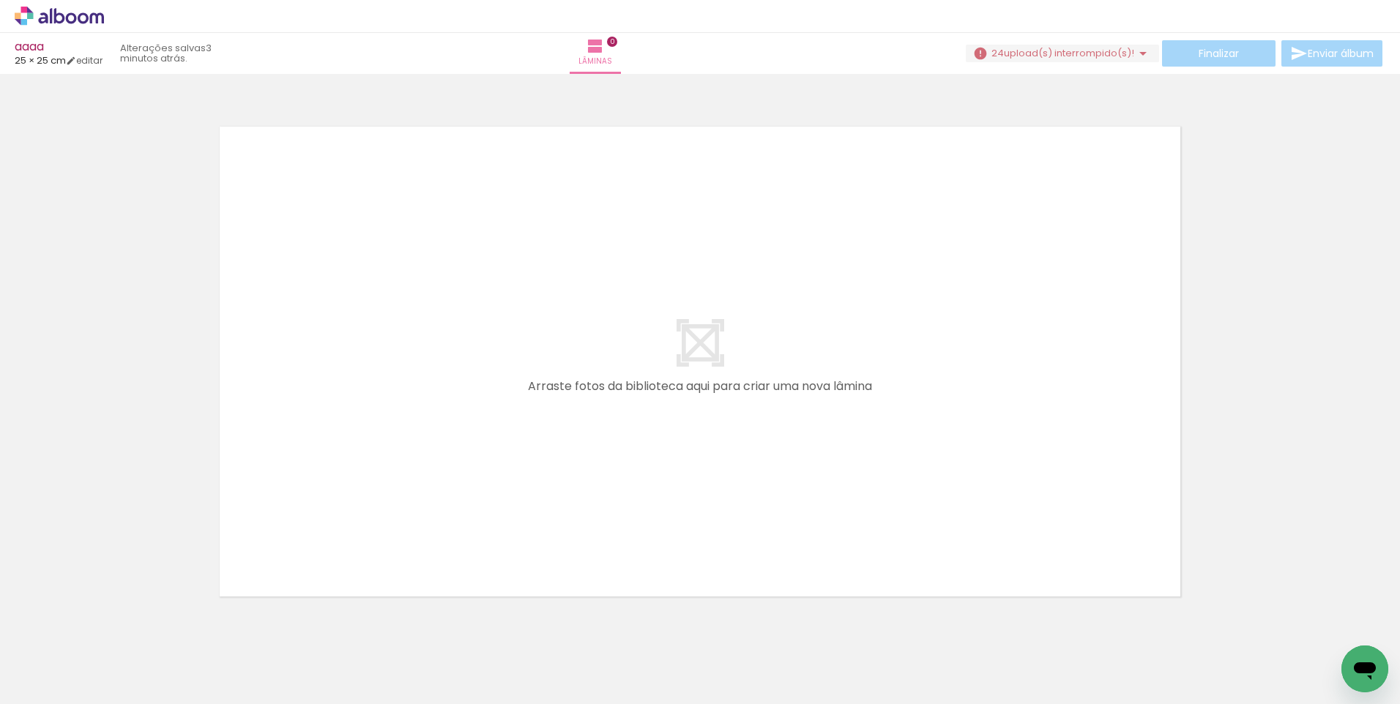
click at [1257, 176] on div at bounding box center [700, 343] width 1400 height 528
click at [1061, 55] on span "upload(s) interrompido(s)!" at bounding box center [1069, 53] width 130 height 14
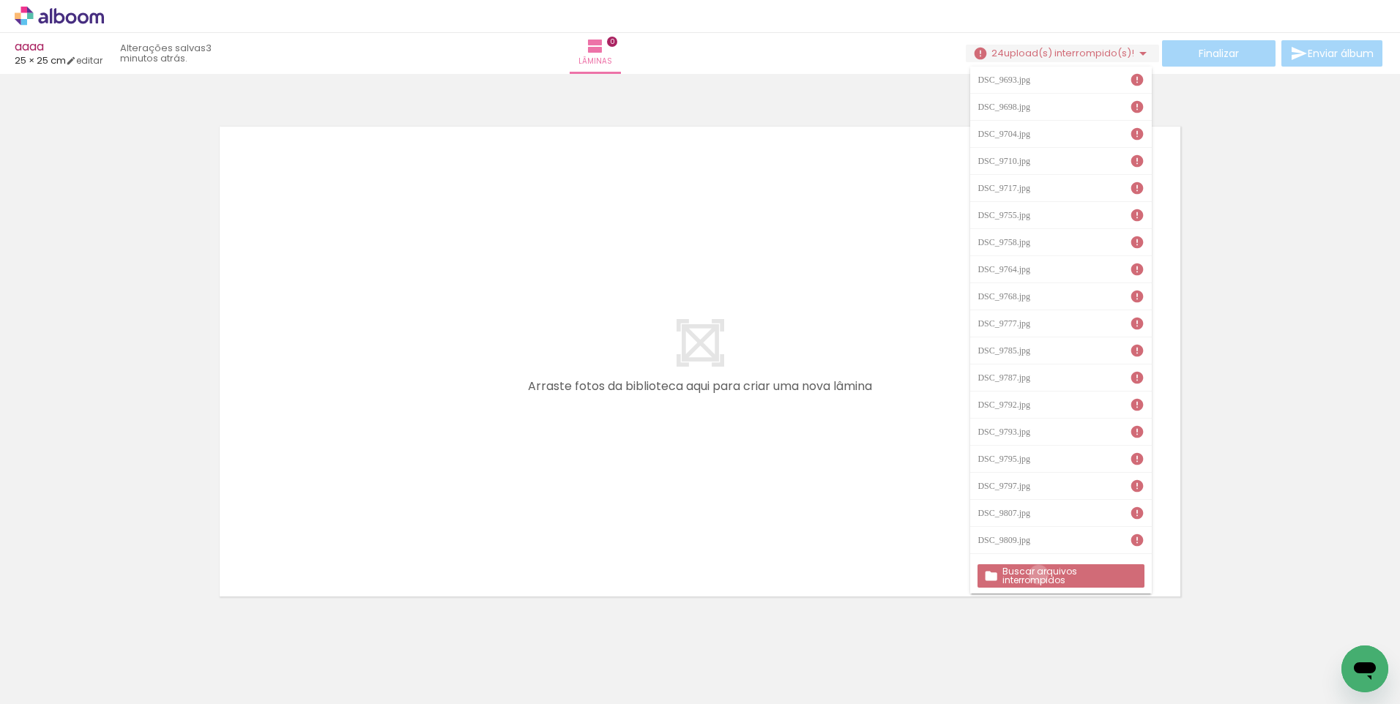
click at [0, 0] on slot "Buscar arquivos interrompidos" at bounding box center [0, 0] width 0 height 0
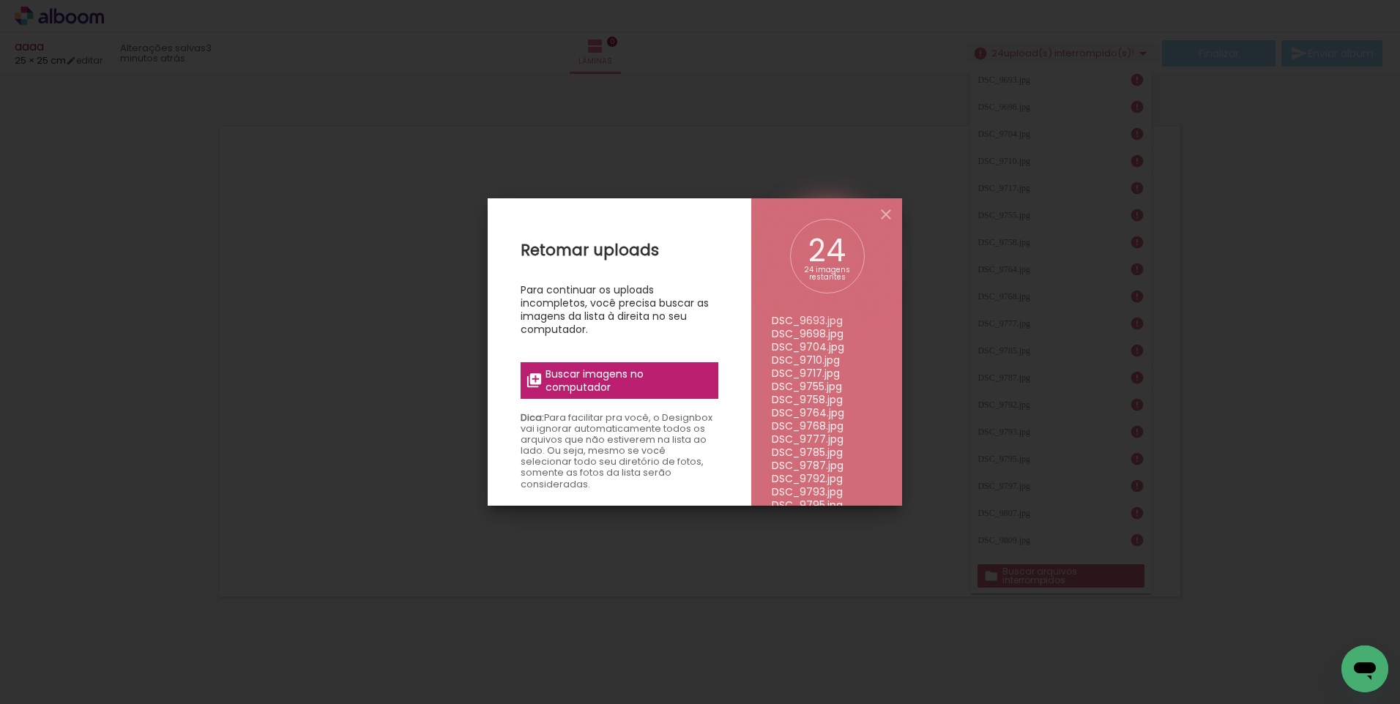
click at [608, 386] on span "Buscar imagens no computador" at bounding box center [627, 381] width 163 height 26
click at [0, 0] on input "file" at bounding box center [0, 0] width 0 height 0
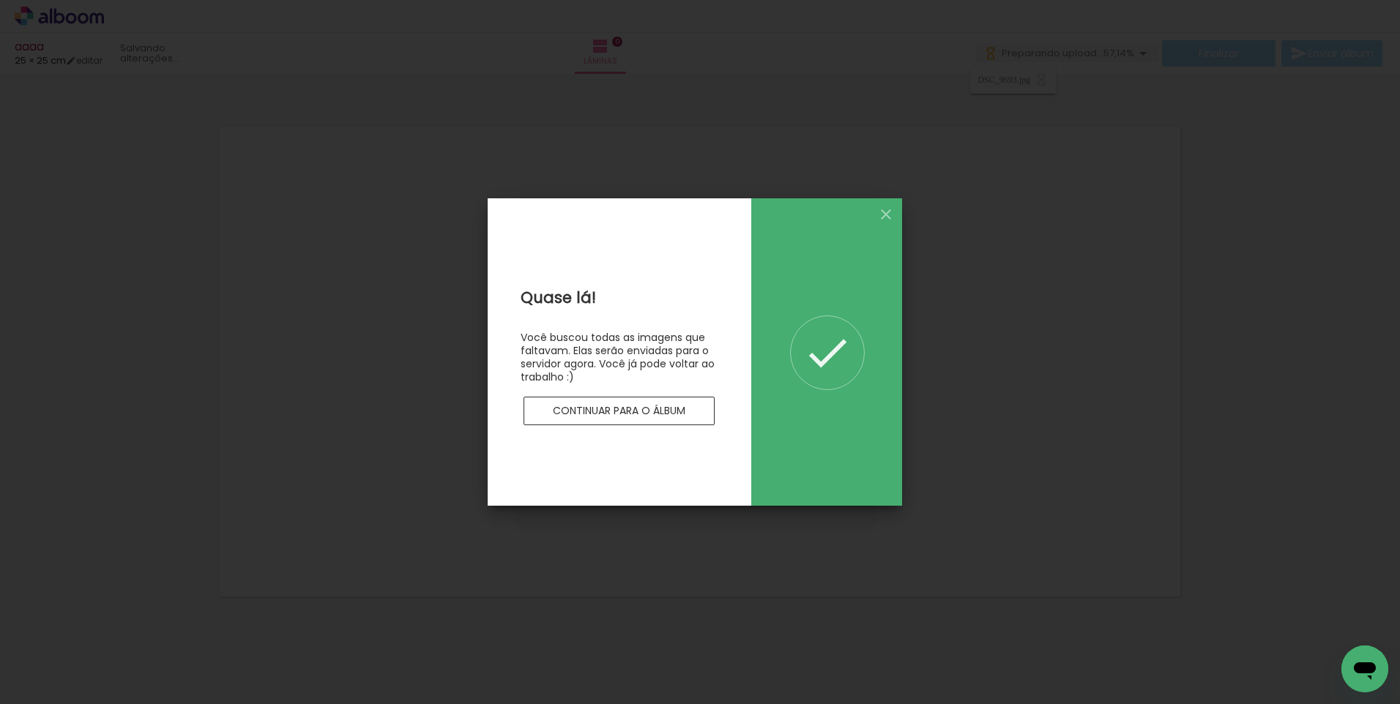
scroll to position [0, 0]
click at [0, 0] on slot "Continuar para o álbum" at bounding box center [0, 0] width 0 height 0
